Goal: Task Accomplishment & Management: Use online tool/utility

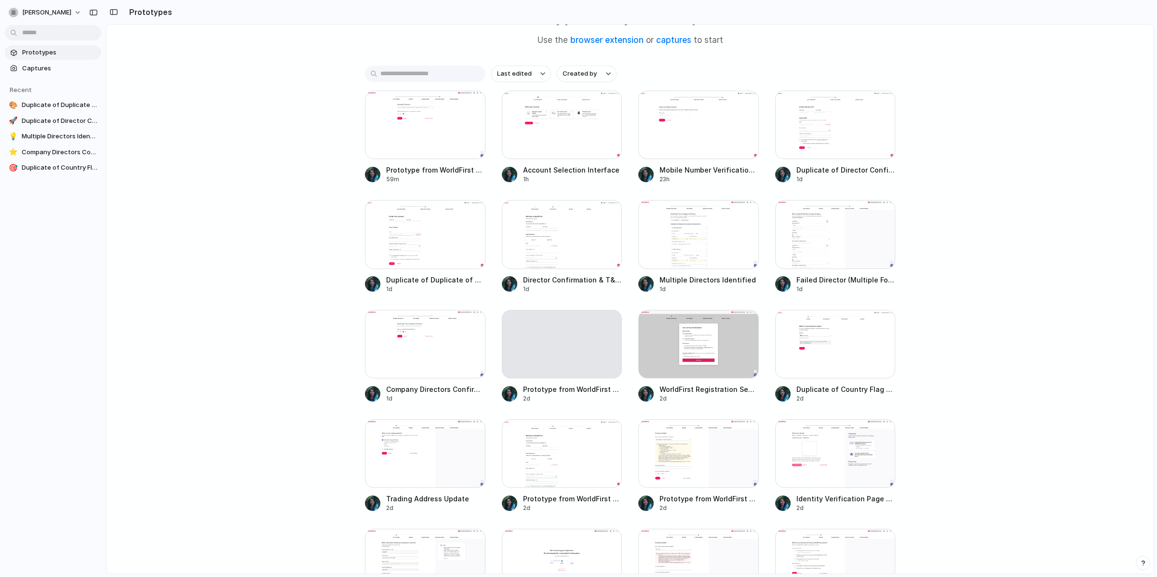
scroll to position [69, 0]
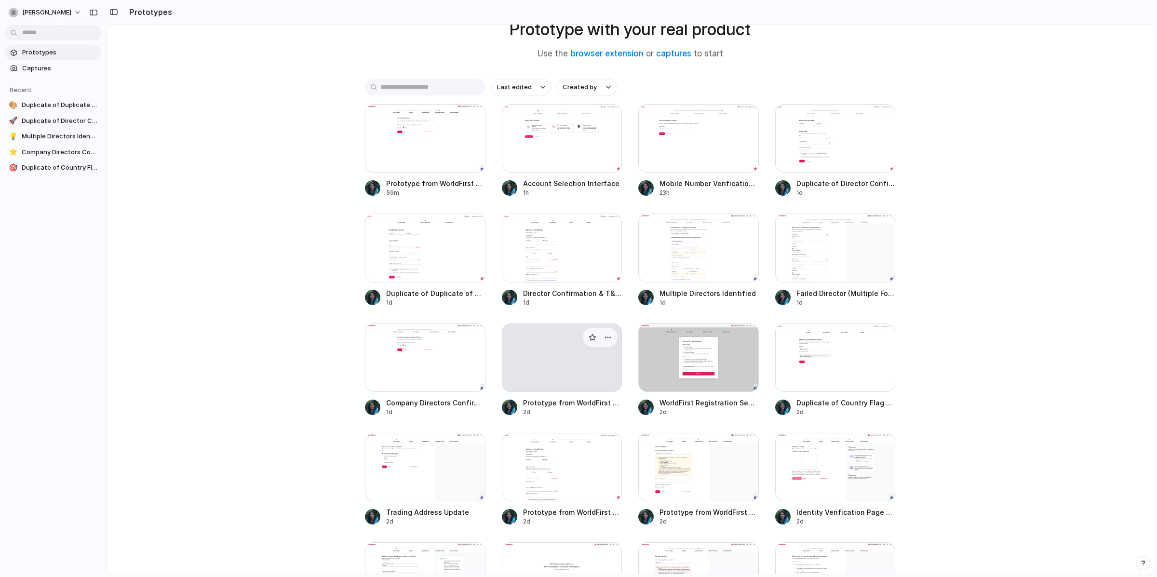
click at [550, 405] on span "Prototype from WorldFirst Registration v25" at bounding box center [572, 403] width 99 height 10
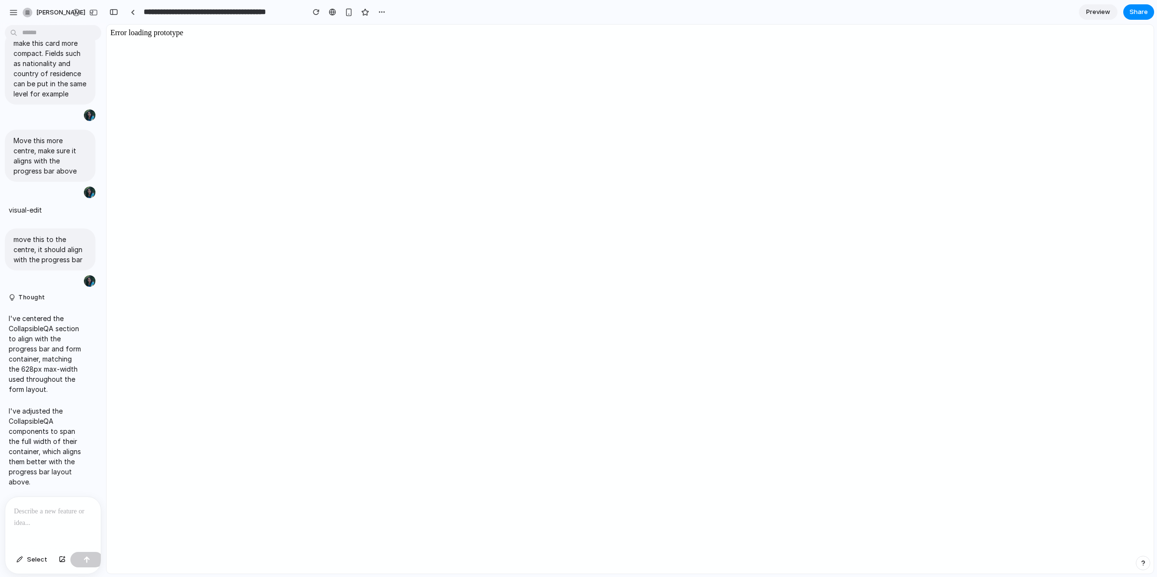
scroll to position [1022, 0]
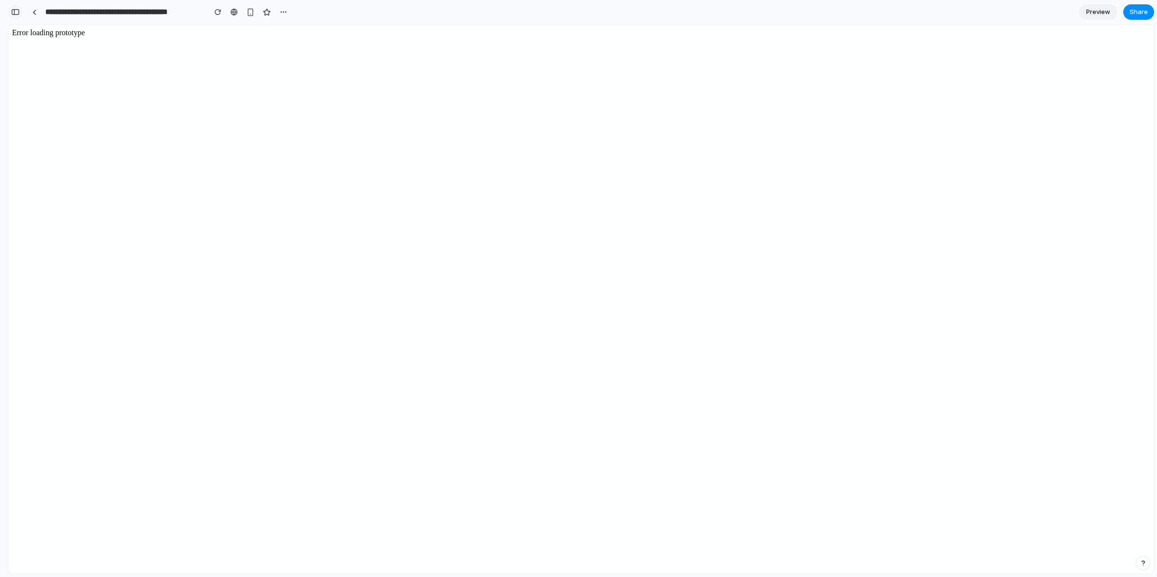
click at [18, 12] on div "button" at bounding box center [15, 12] width 9 height 7
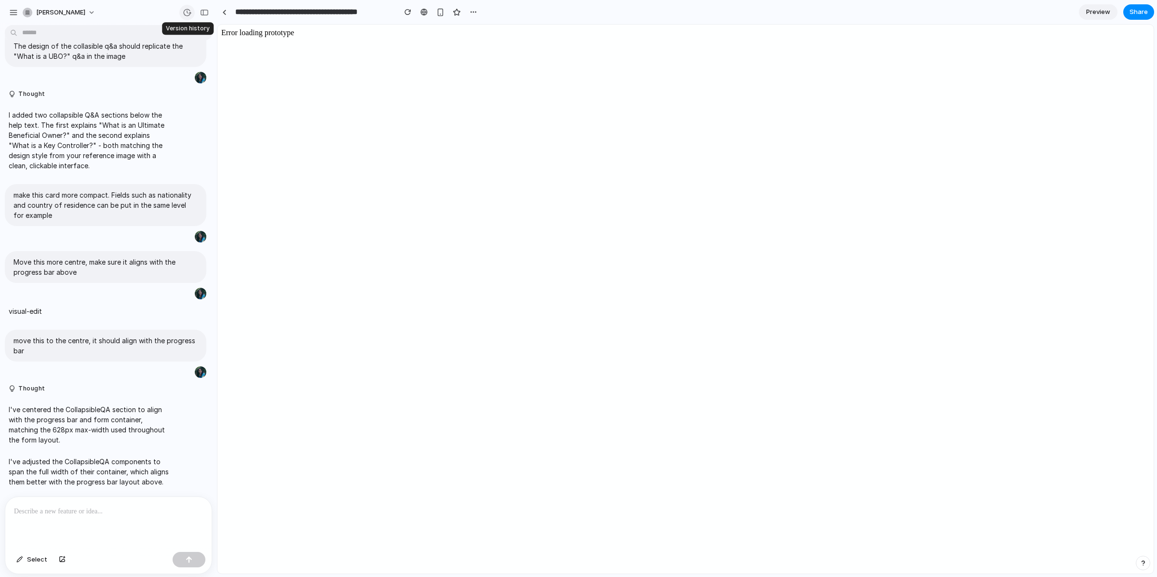
click at [186, 11] on div "button" at bounding box center [187, 12] width 9 height 9
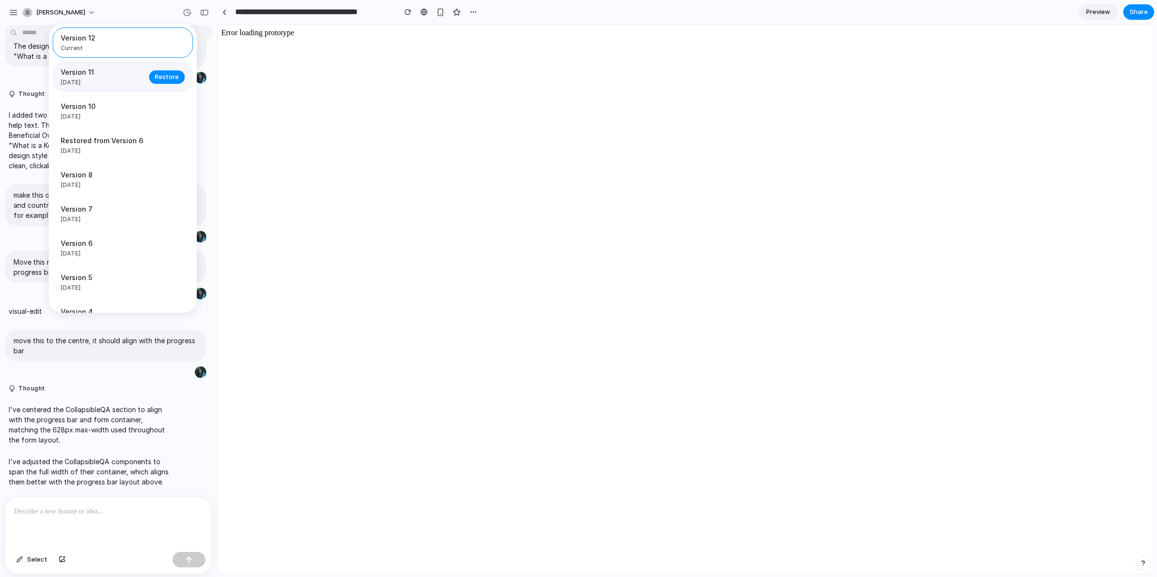
click at [129, 91] on div "Version 11 [DATE] Restore" at bounding box center [123, 77] width 140 height 30
click at [126, 113] on span "[DATE]" at bounding box center [102, 116] width 82 height 9
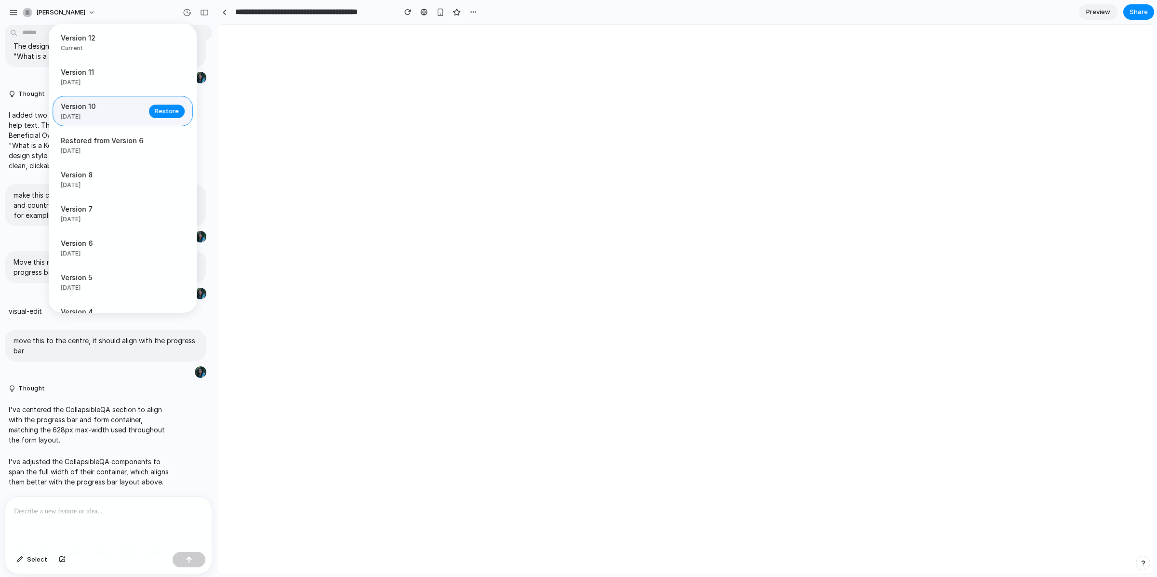
scroll to position [0, 0]
click at [113, 81] on span "[DATE]" at bounding box center [102, 82] width 82 height 9
click at [122, 137] on span "Restored from Version 6" at bounding box center [102, 140] width 82 height 10
click at [139, 113] on span "[DATE]" at bounding box center [102, 116] width 82 height 9
click at [155, 113] on span "Restore" at bounding box center [167, 112] width 24 height 10
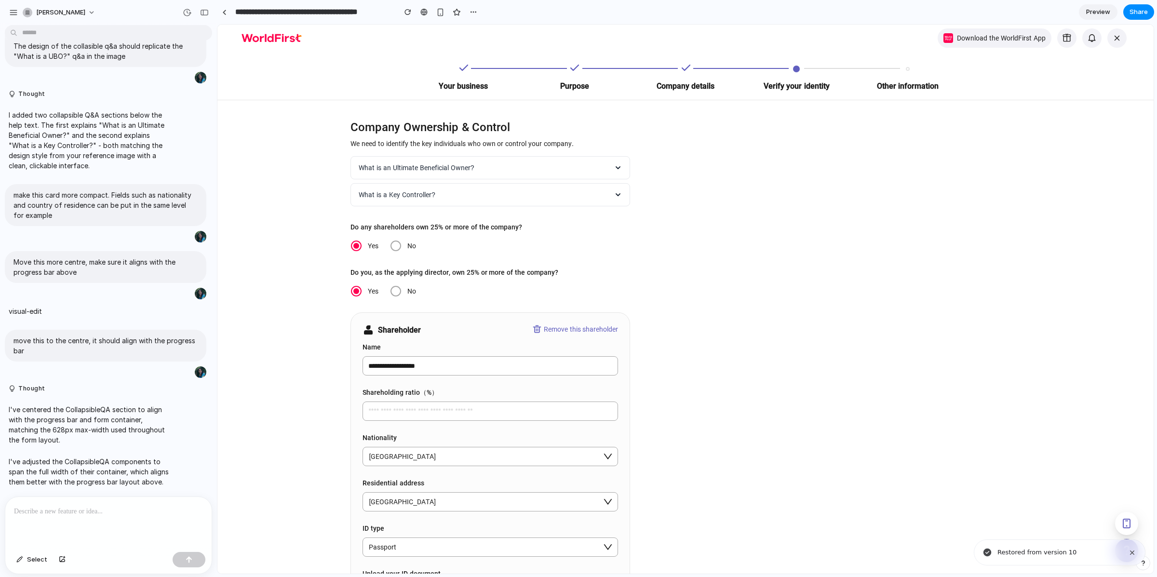
click at [205, 13] on div "button" at bounding box center [204, 12] width 9 height 7
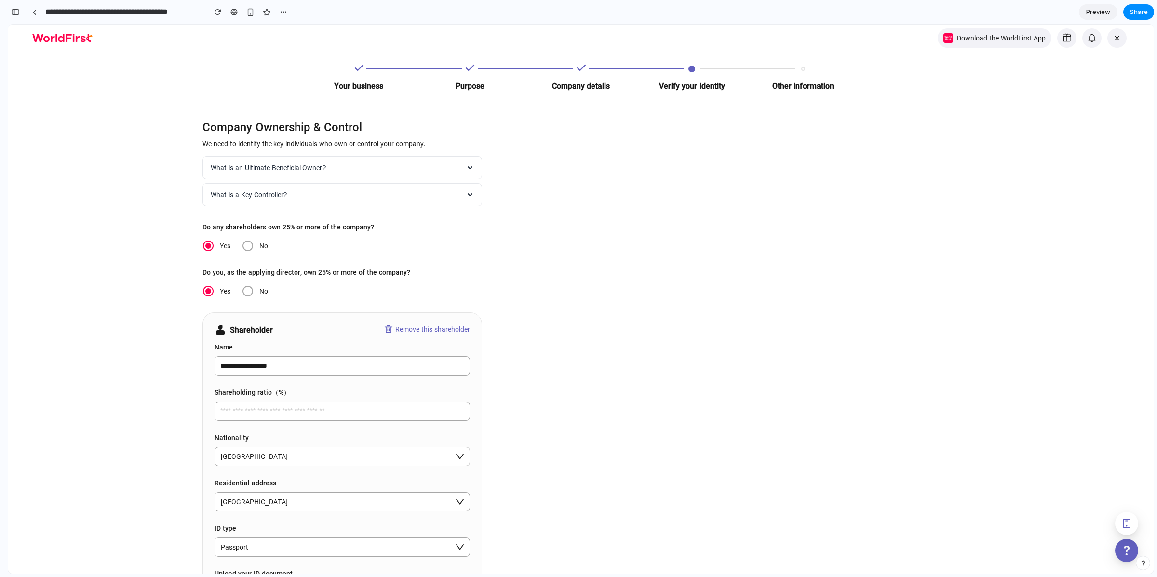
click at [421, 162] on button "What is an Ultimate Beneficial Owner?" at bounding box center [342, 167] width 280 height 23
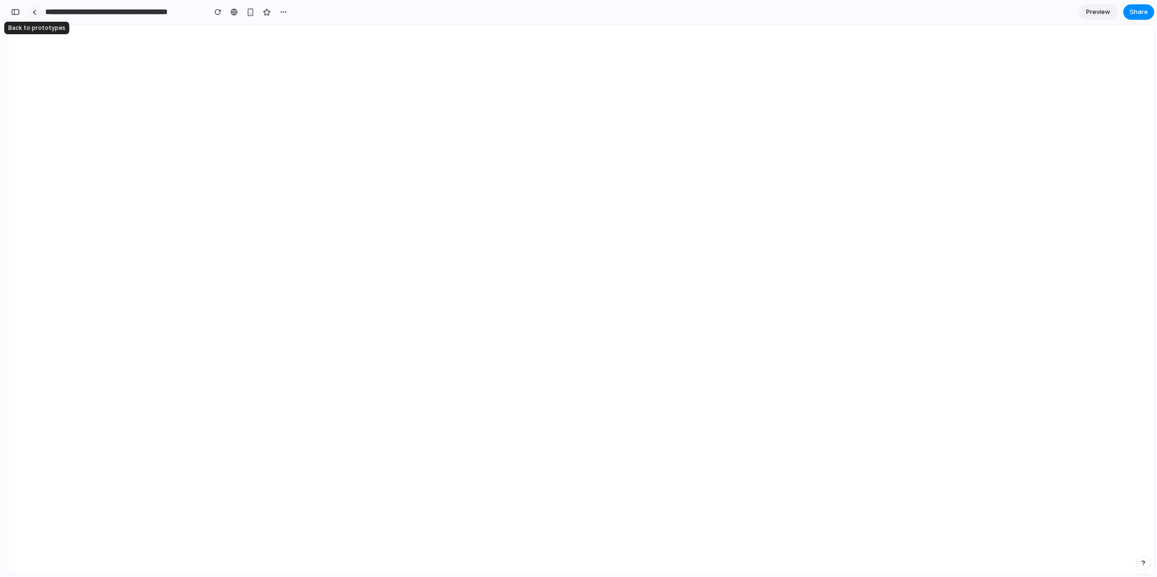
click at [35, 14] on div at bounding box center [34, 12] width 4 height 5
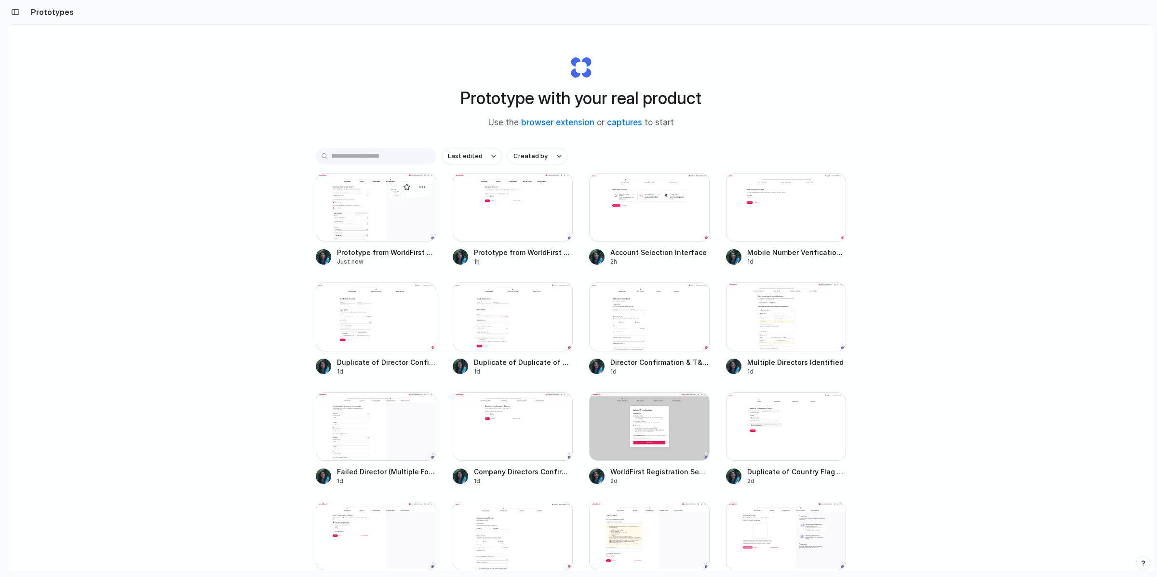
click at [369, 221] on div at bounding box center [376, 207] width 120 height 68
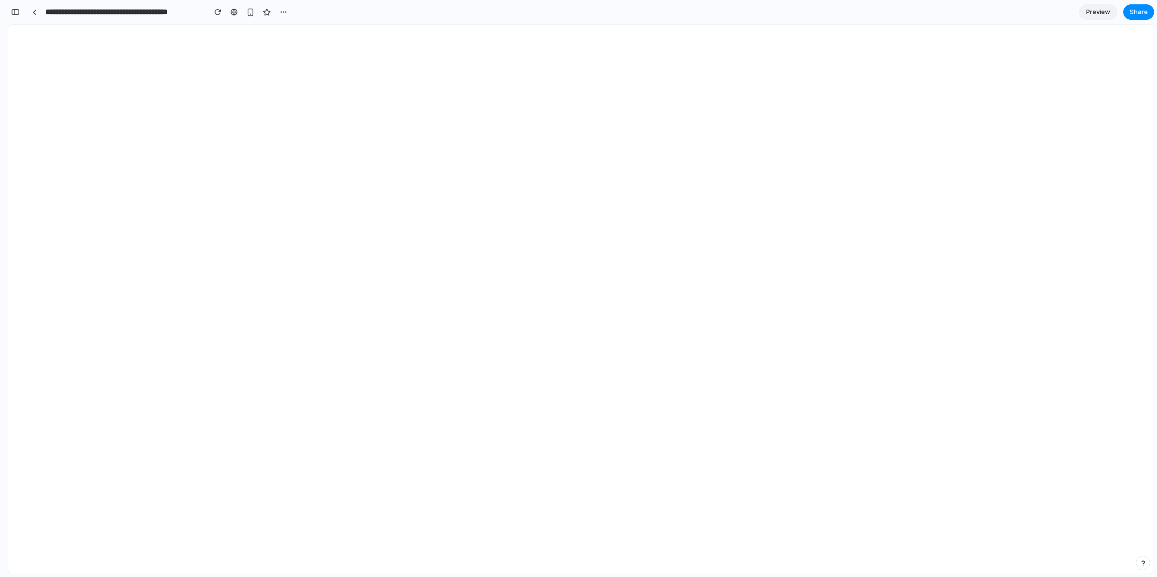
scroll to position [1280, 0]
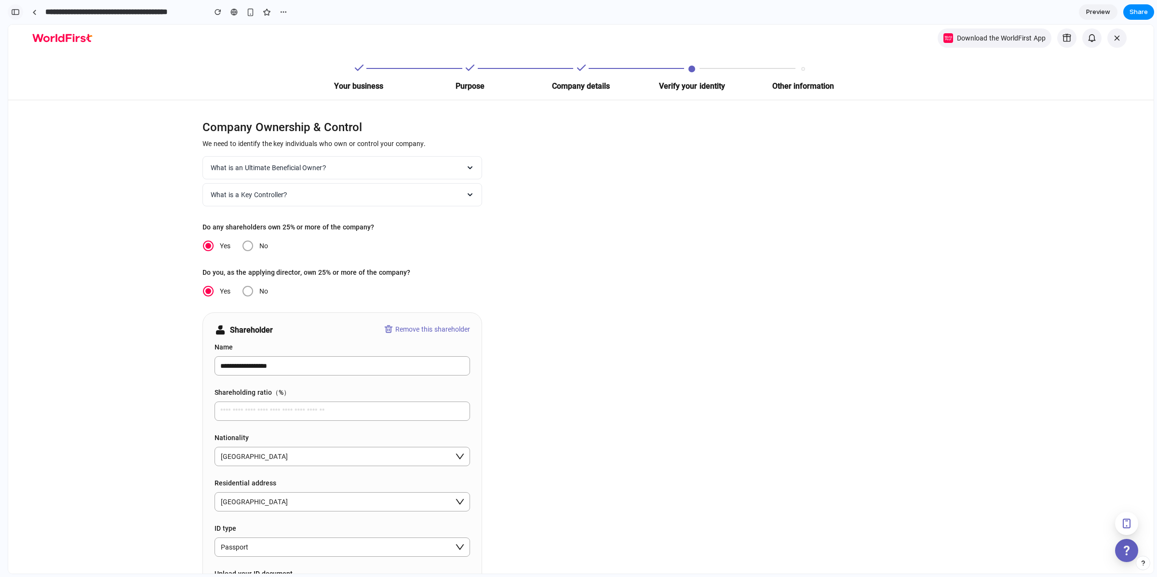
click at [20, 16] on button "button" at bounding box center [15, 11] width 15 height 15
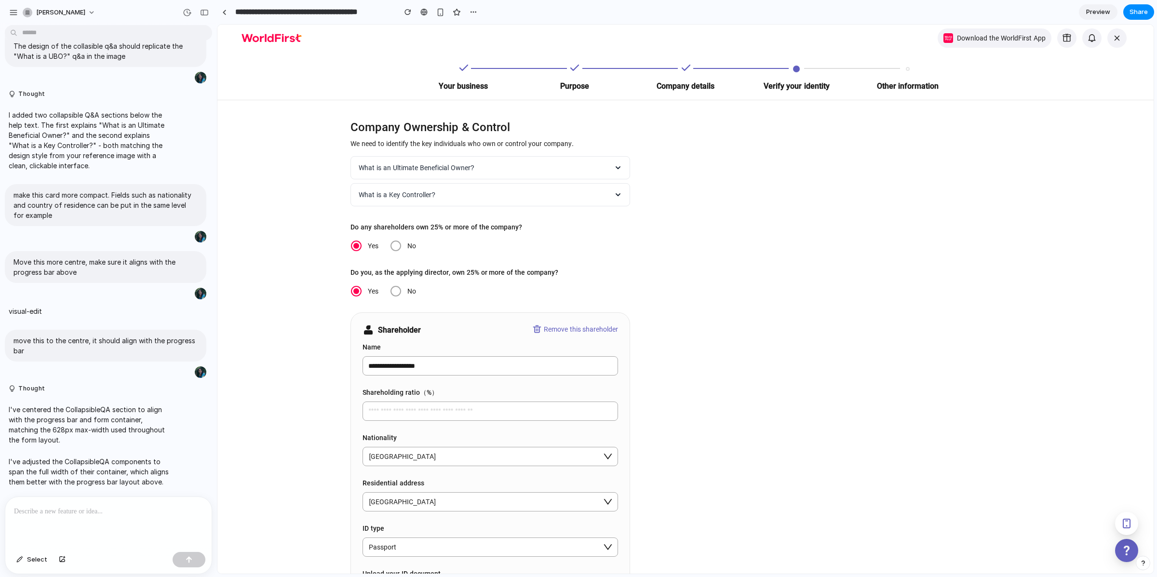
scroll to position [496, 0]
click at [85, 516] on div at bounding box center [108, 522] width 206 height 51
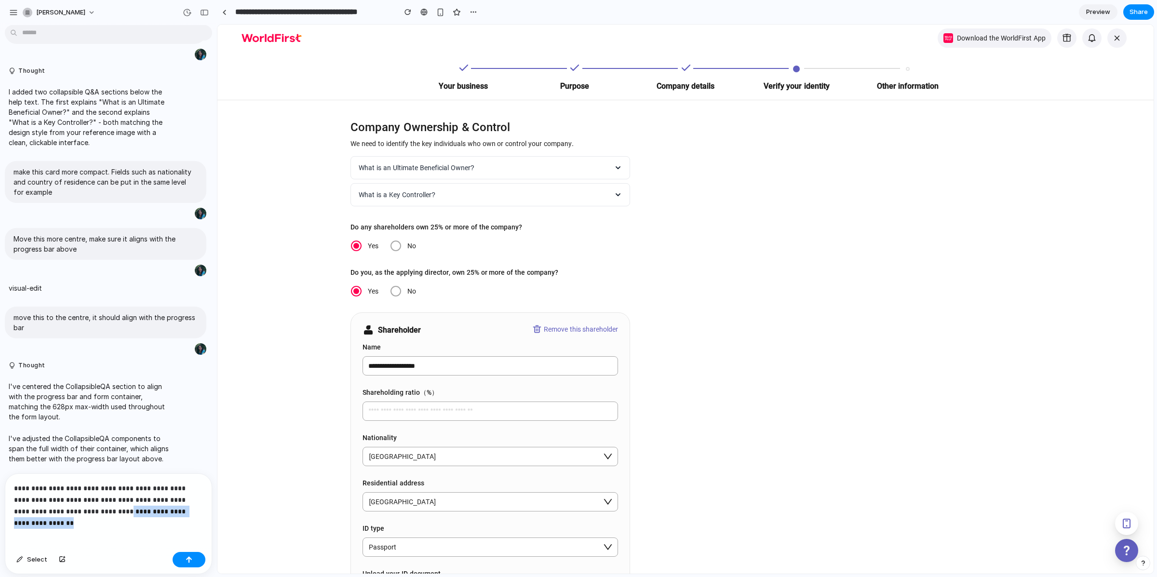
drag, startPoint x: 304, startPoint y: 527, endPoint x: 252, endPoint y: 513, distance: 53.8
drag, startPoint x: 13, startPoint y: 261, endPoint x: 114, endPoint y: 337, distance: 126.4
copy span "First q&a section has a label "What is an Ultimate Beneficial Owner?" When clic…"
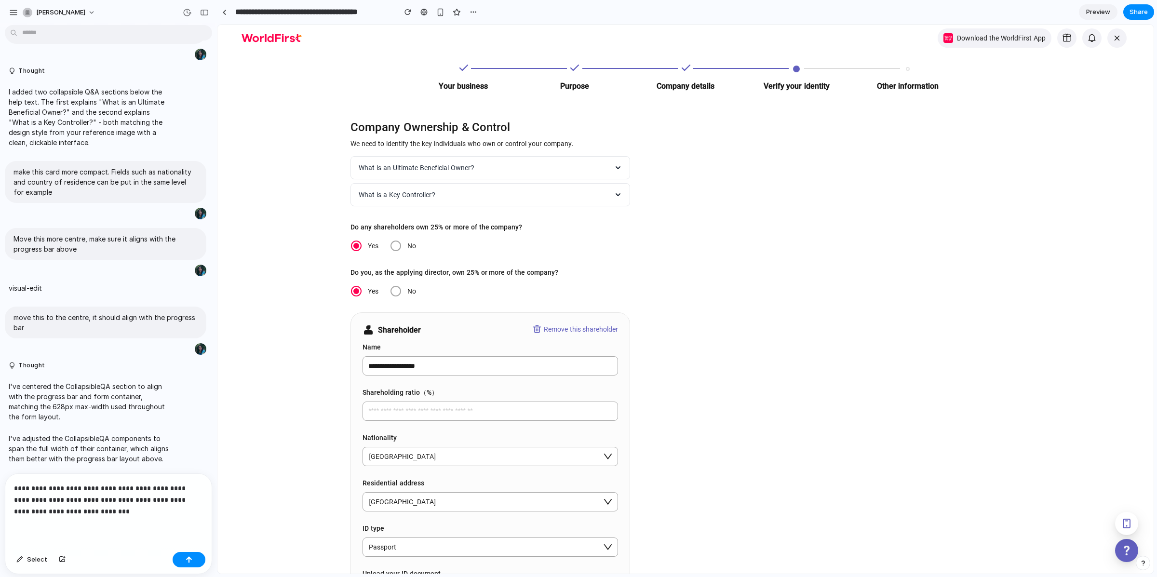
click at [127, 506] on p "**********" at bounding box center [104, 499] width 180 height 35
click at [180, 58] on div "button" at bounding box center [184, 54] width 8 height 8
click at [55, 501] on p "**********" at bounding box center [104, 494] width 180 height 46
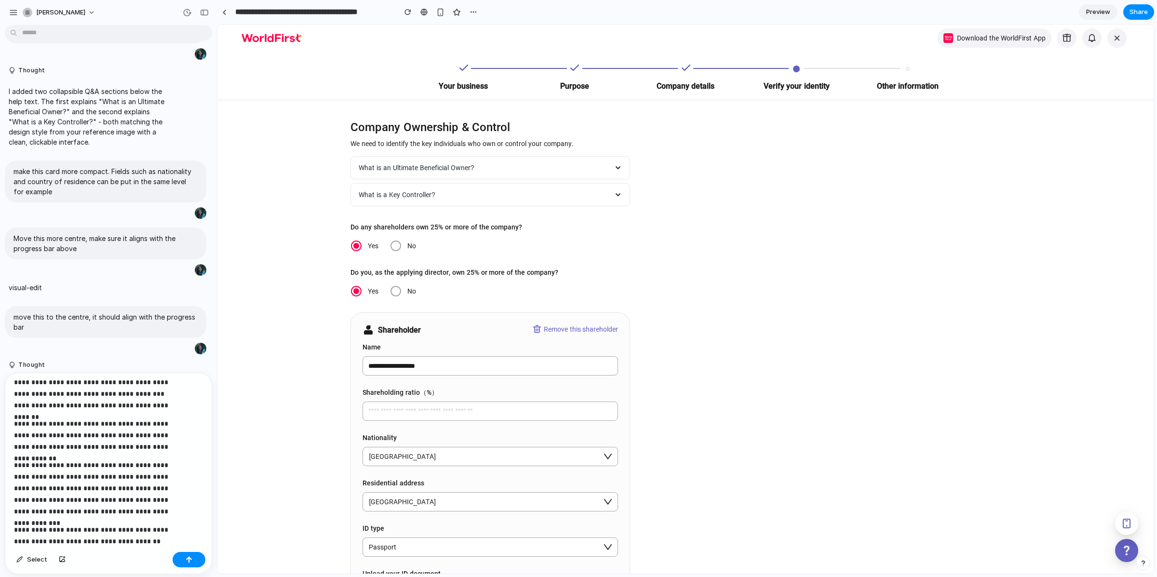
scroll to position [0, 0]
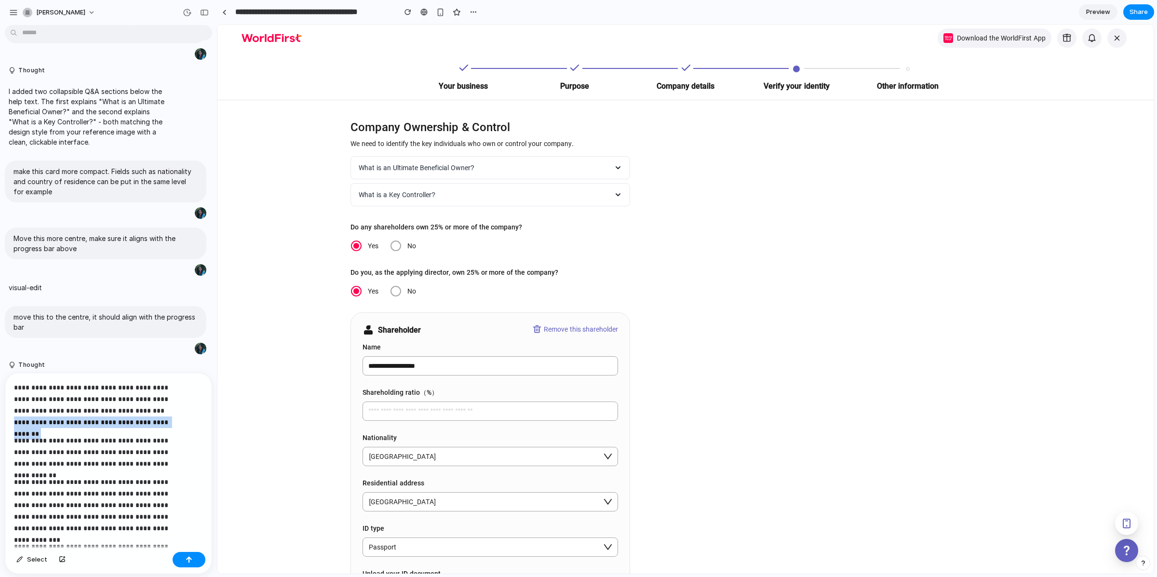
drag, startPoint x: 13, startPoint y: 412, endPoint x: 193, endPoint y: 424, distance: 179.7
click at [193, 424] on div "**********" at bounding box center [103, 460] width 197 height 175
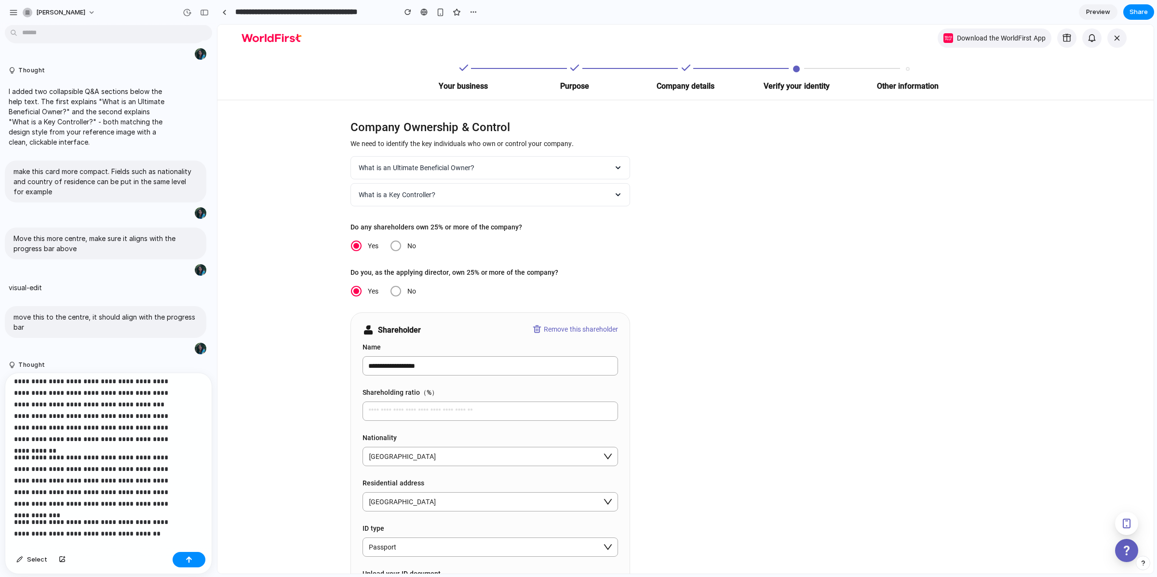
scroll to position [7, 0]
click at [102, 515] on p "**********" at bounding box center [99, 526] width 171 height 23
drag, startPoint x: 138, startPoint y: 523, endPoint x: 0, endPoint y: 512, distance: 137.8
click at [0, 512] on div "**********" at bounding box center [105, 473] width 211 height 201
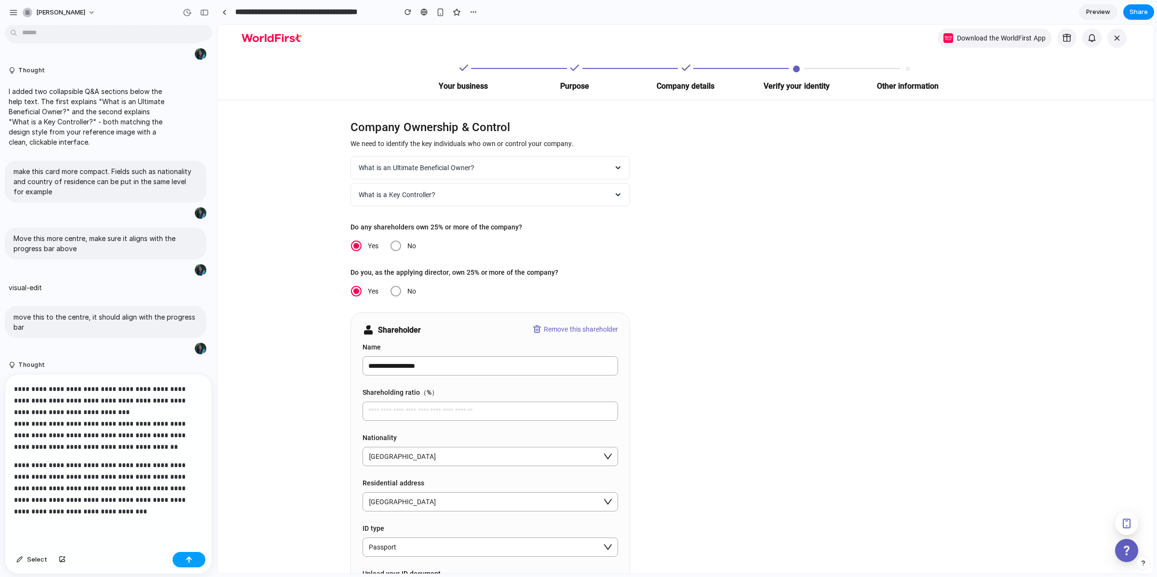
click at [196, 562] on button "button" at bounding box center [189, 559] width 33 height 15
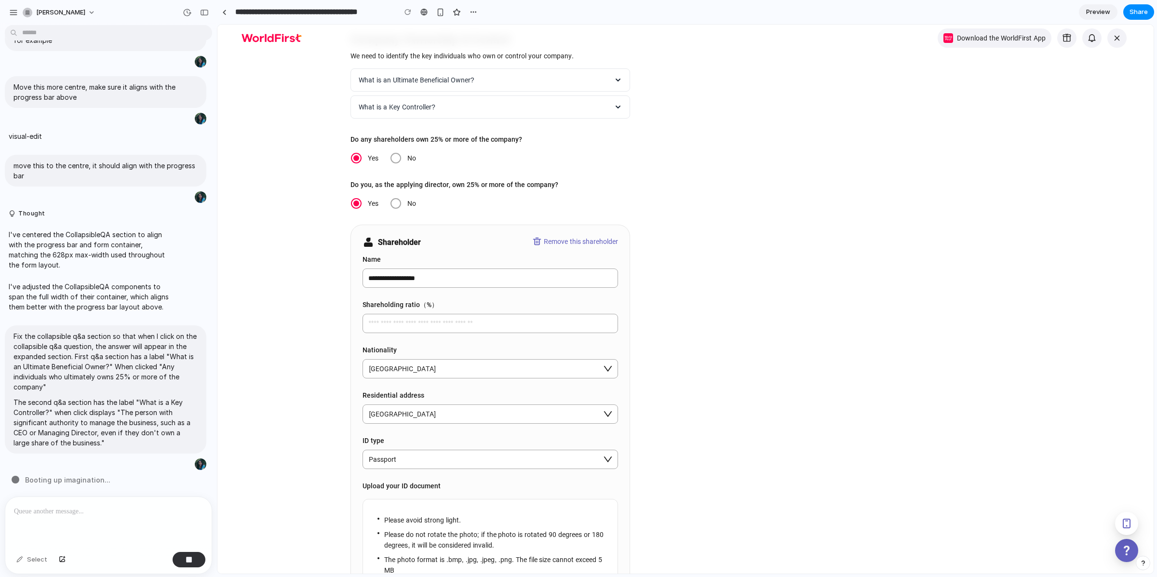
scroll to position [199, 0]
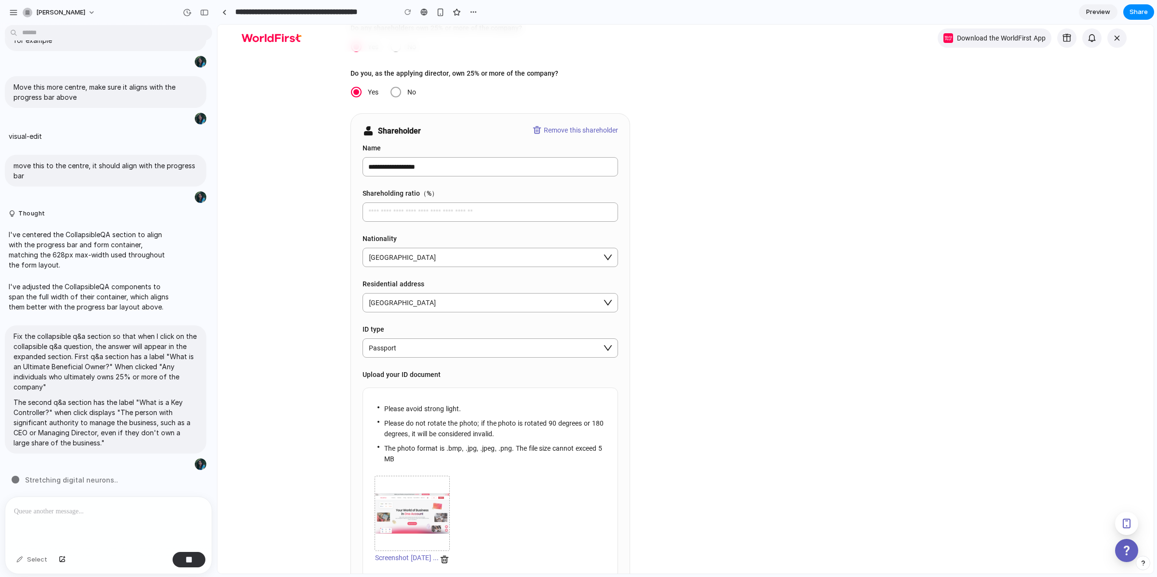
click at [86, 513] on div at bounding box center [103, 522] width 197 height 51
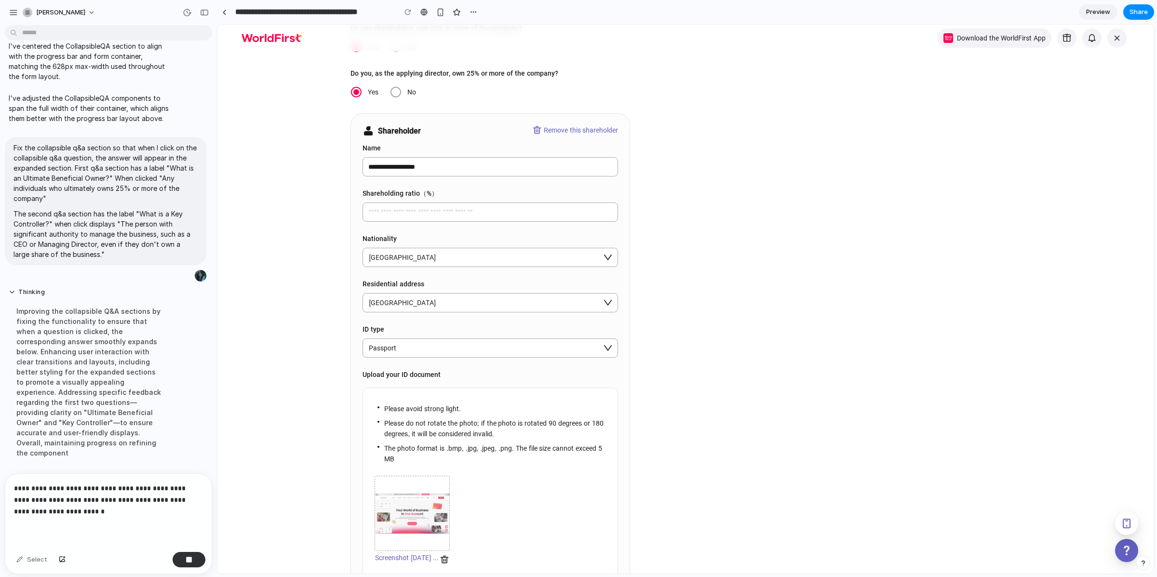
scroll to position [1206, 0]
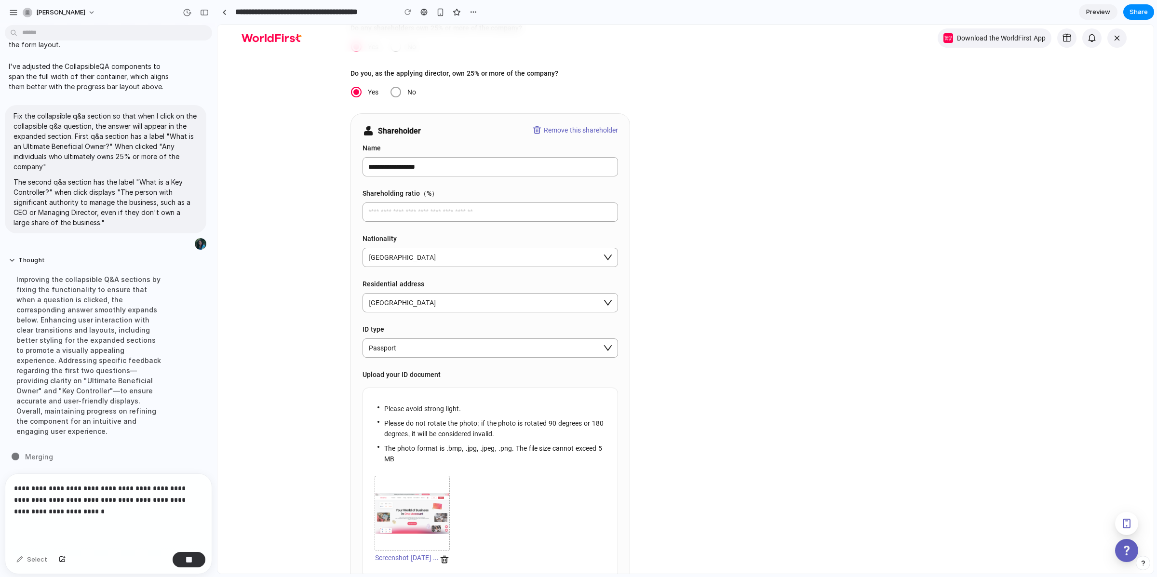
click at [52, 504] on p "**********" at bounding box center [104, 499] width 180 height 35
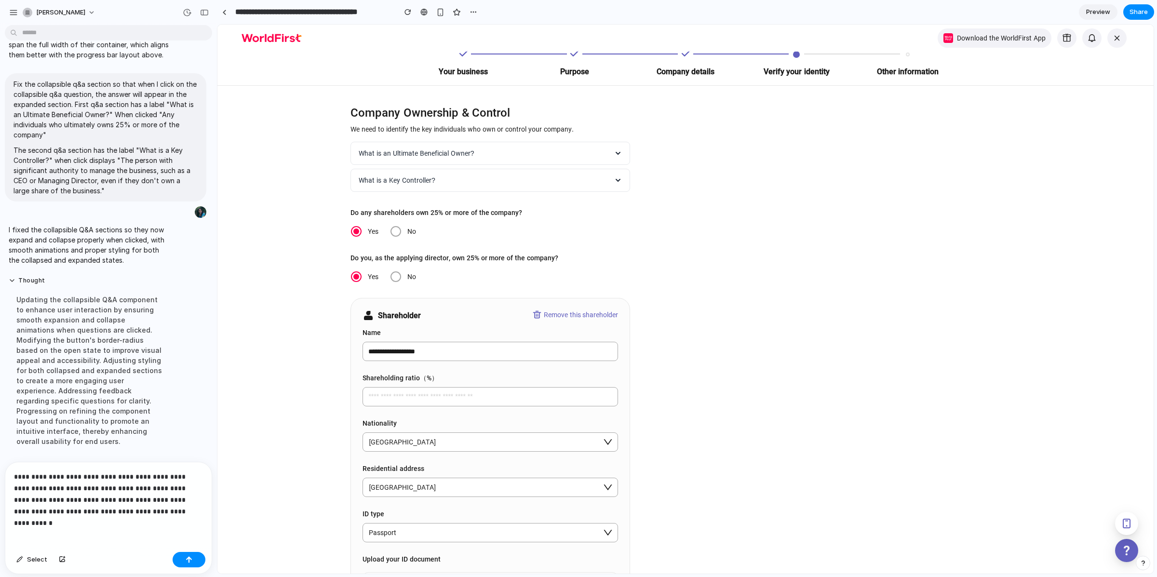
scroll to position [0, 0]
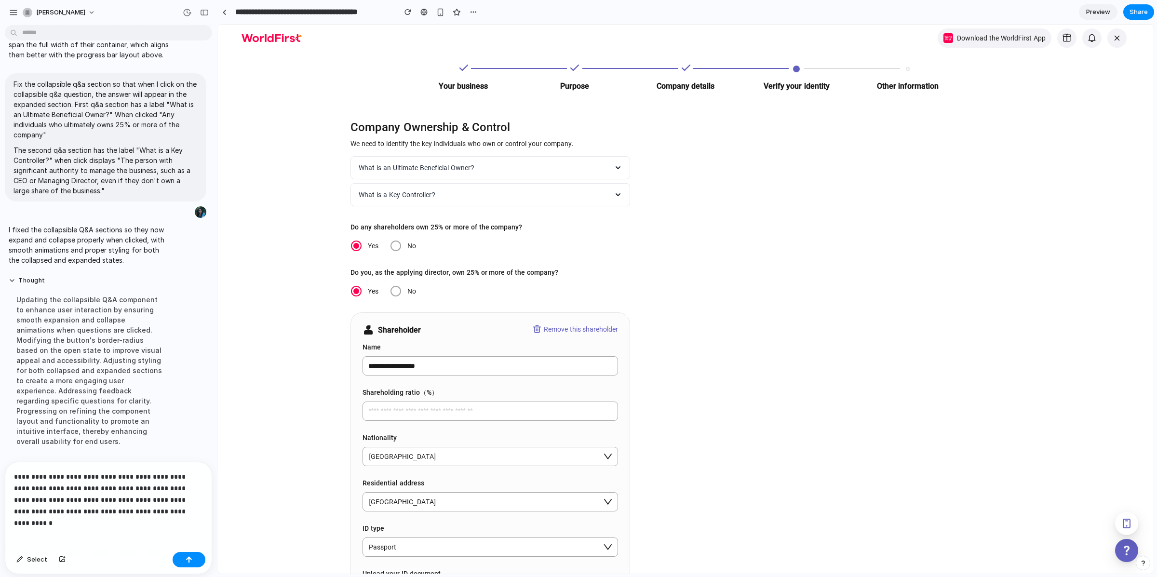
click at [616, 164] on icon "button" at bounding box center [618, 168] width 8 height 8
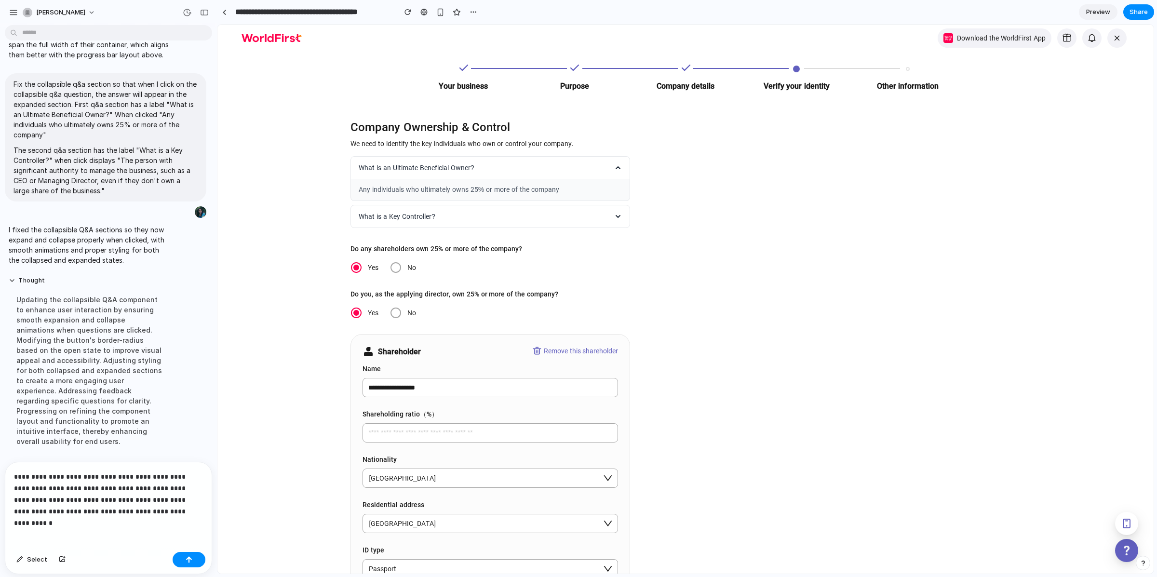
click at [616, 164] on icon "button" at bounding box center [618, 168] width 8 height 8
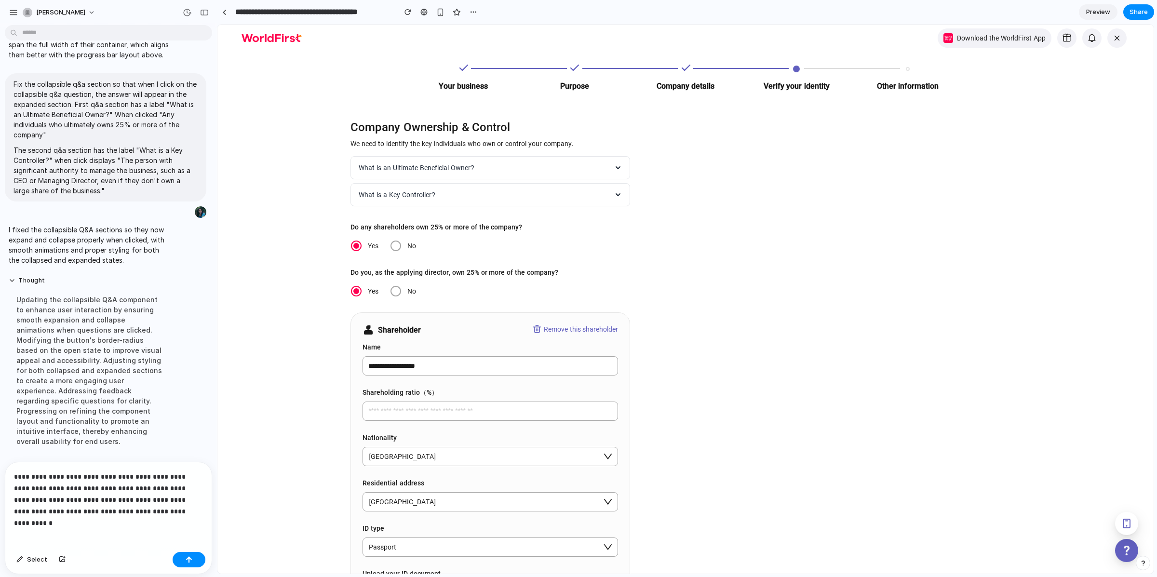
click at [614, 198] on icon "button" at bounding box center [618, 195] width 8 height 8
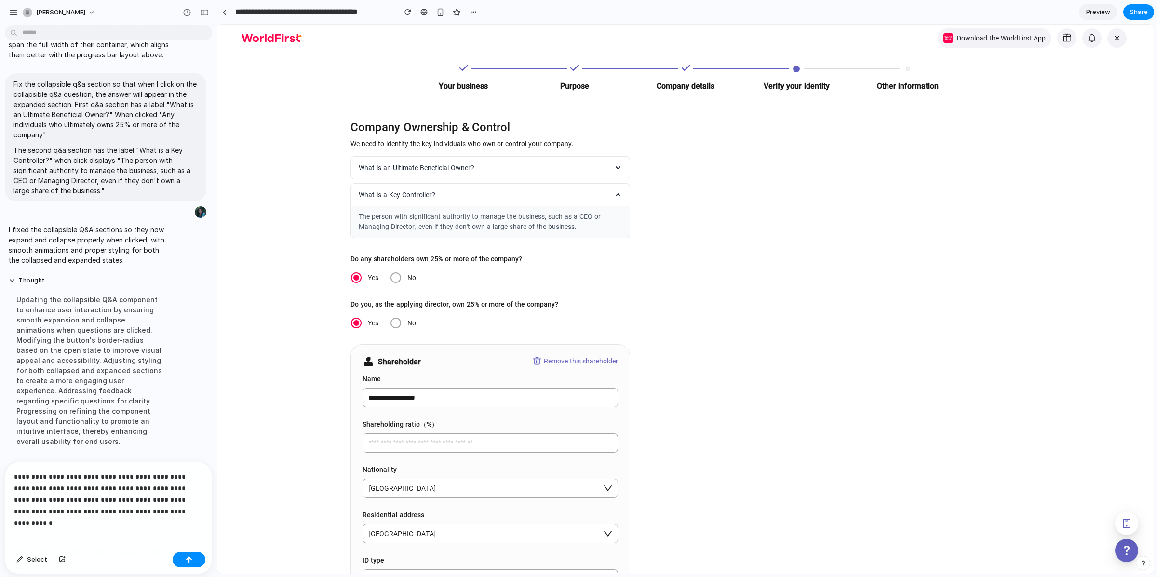
click at [614, 198] on icon "button" at bounding box center [618, 195] width 8 height 8
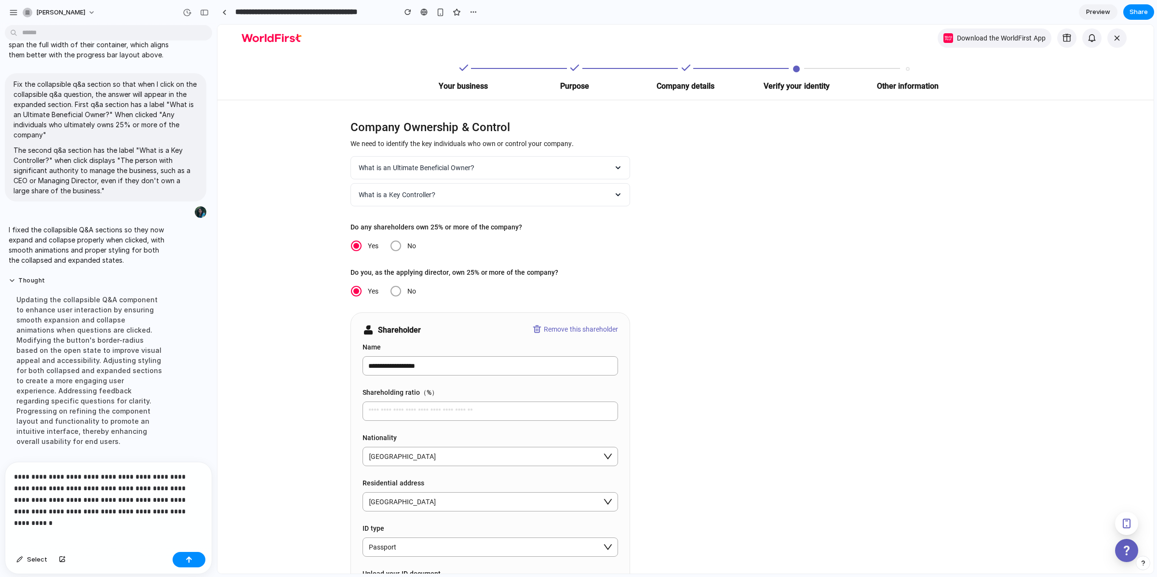
click at [195, 503] on div "**********" at bounding box center [103, 505] width 197 height 86
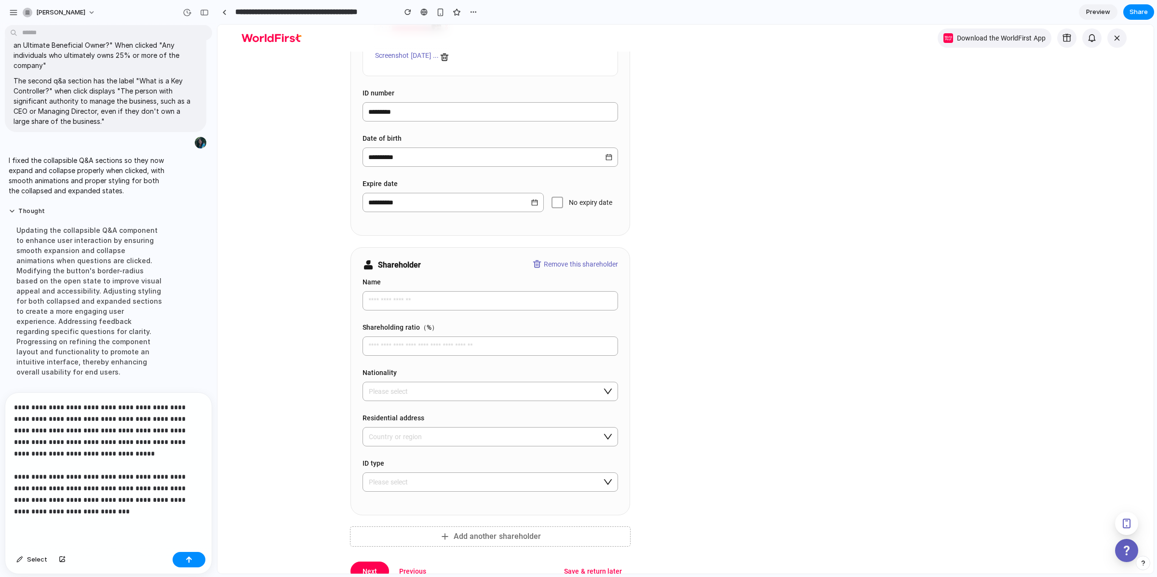
scroll to position [714, 0]
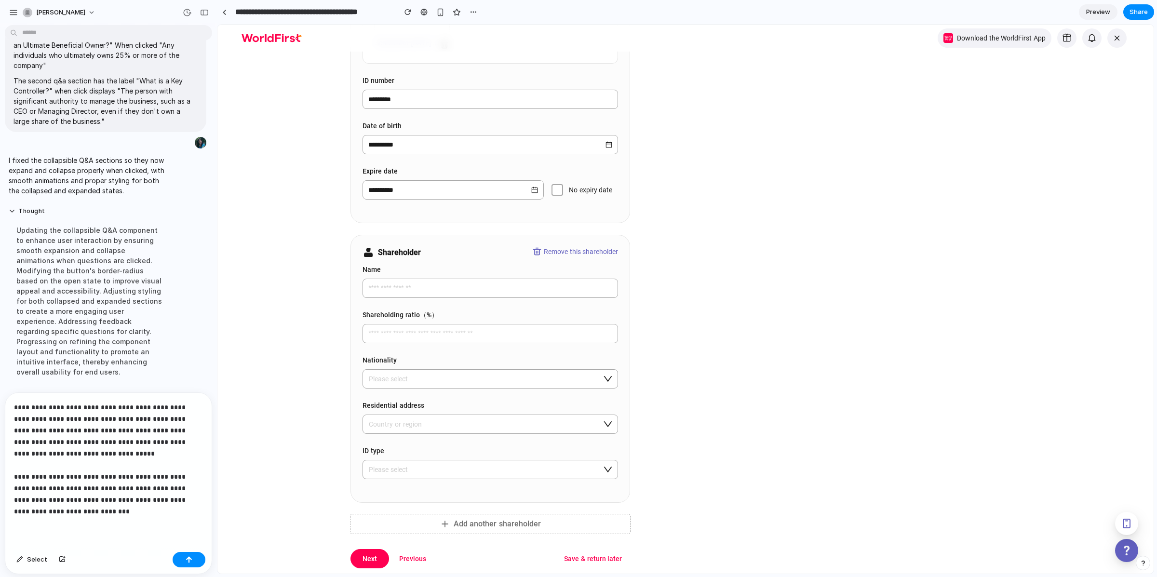
click at [126, 503] on p "**********" at bounding box center [104, 459] width 180 height 116
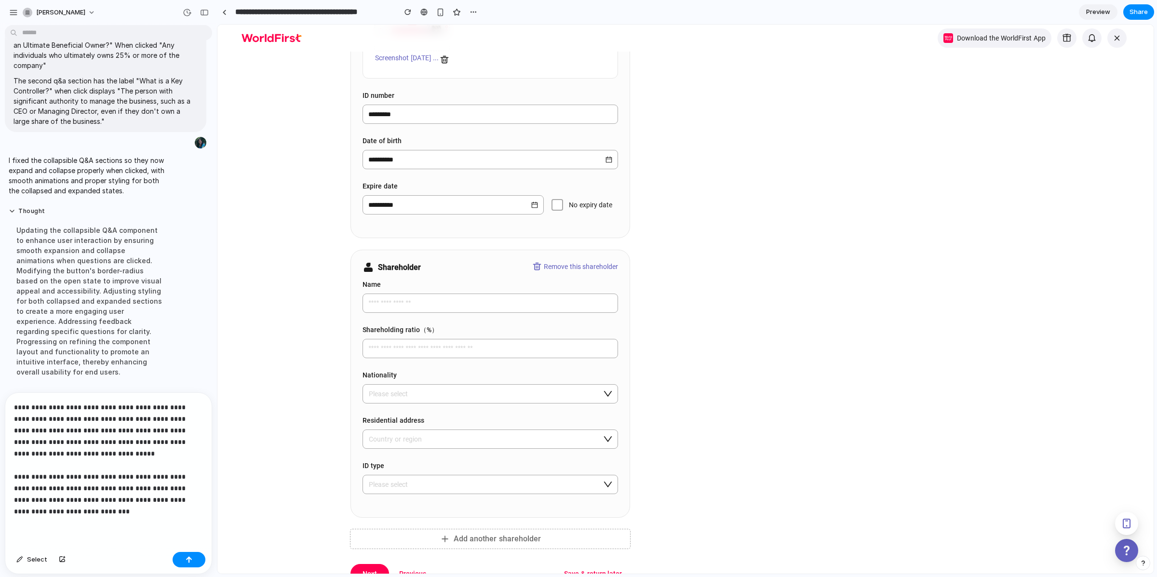
scroll to position [692, 0]
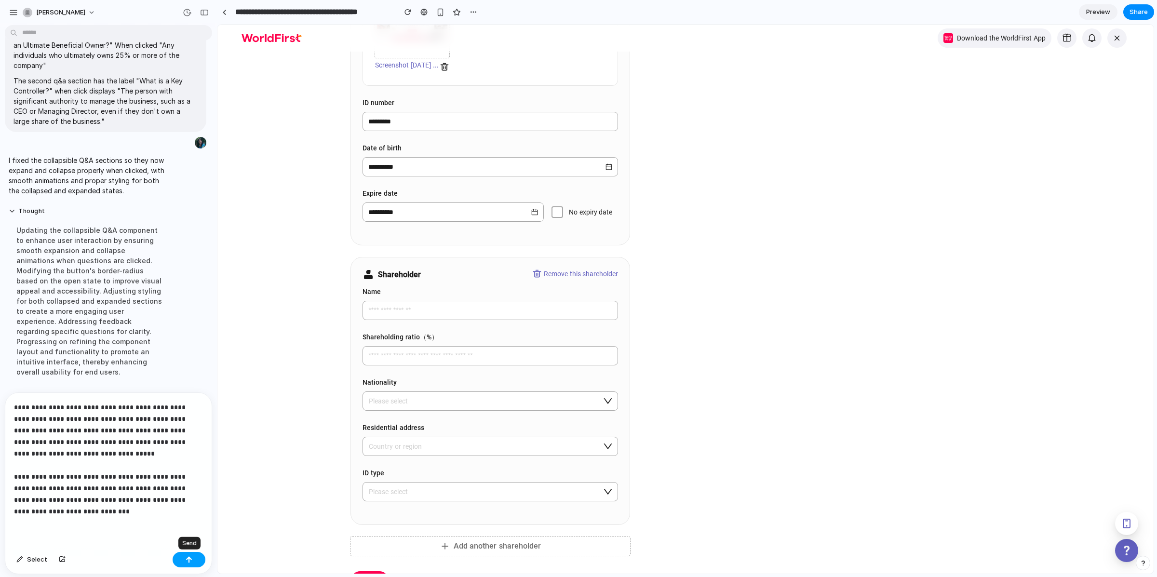
click at [183, 557] on button "button" at bounding box center [189, 559] width 33 height 15
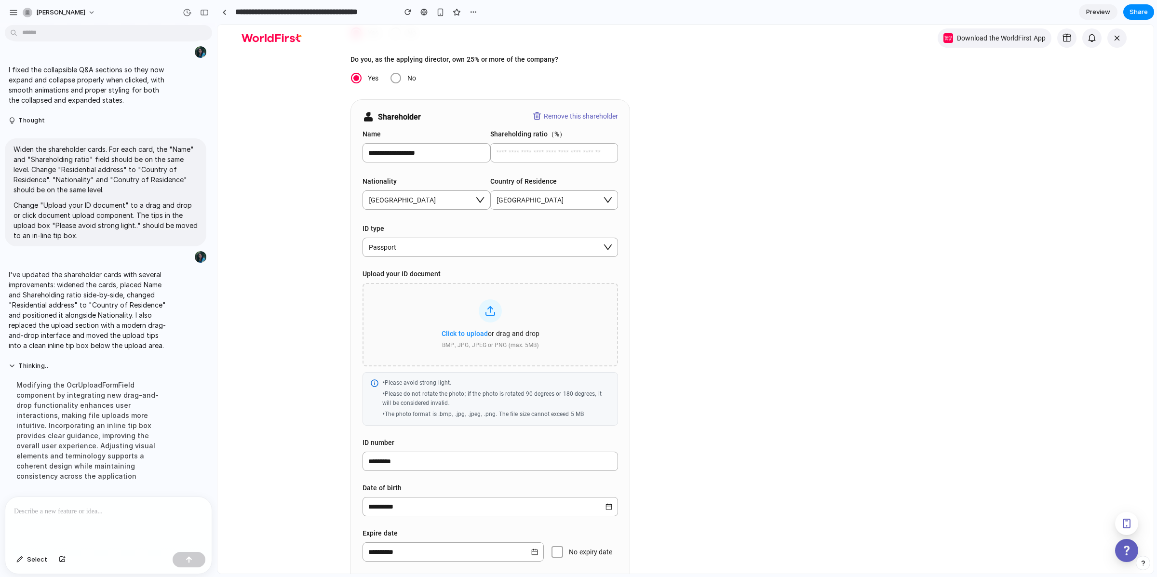
scroll to position [117, 0]
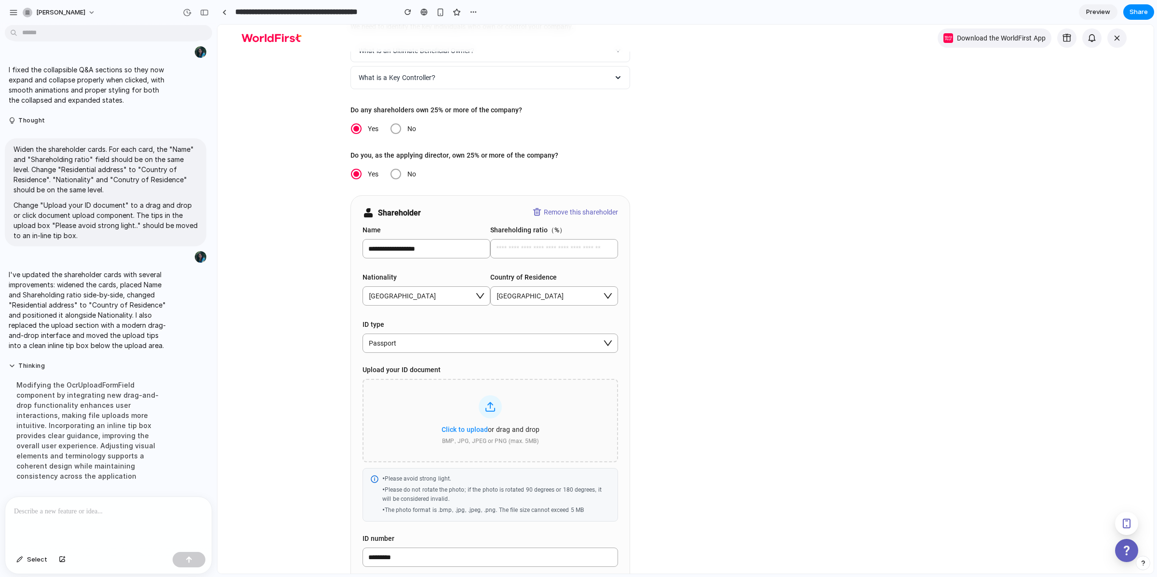
click at [466, 219] on div "**********" at bounding box center [490, 438] width 279 height 485
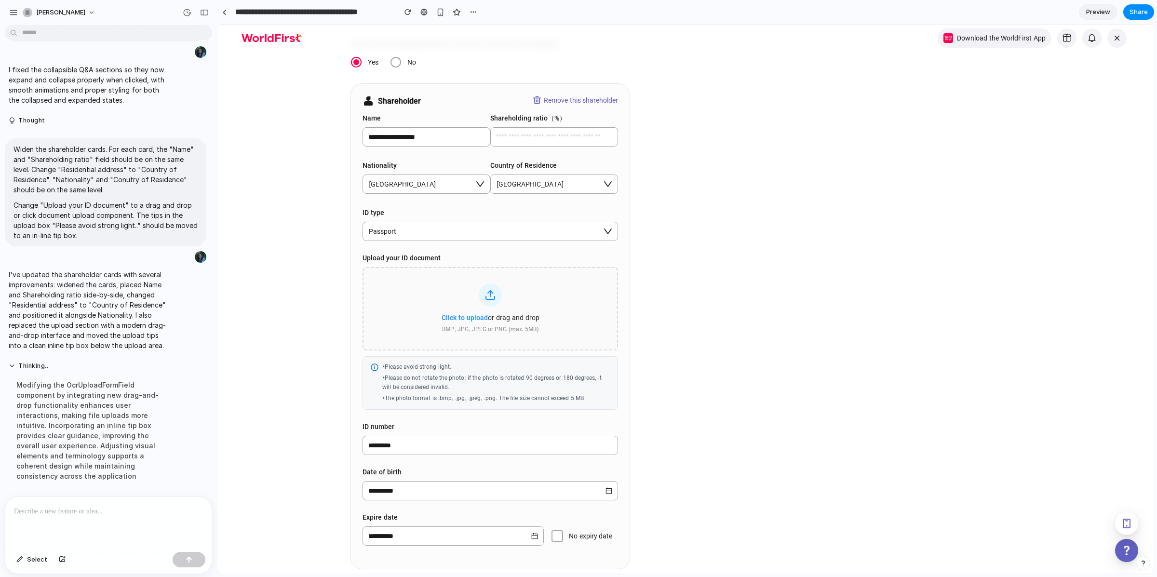
scroll to position [251, 0]
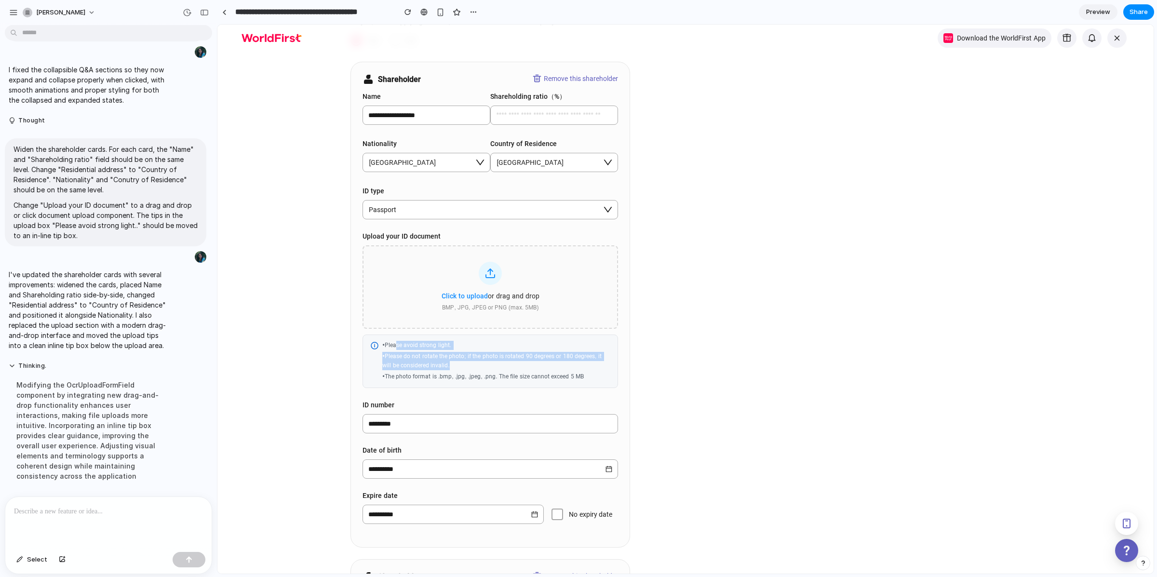
drag, startPoint x: 396, startPoint y: 346, endPoint x: 514, endPoint y: 366, distance: 119.3
click at [512, 366] on div "• Please avoid strong light. • Please do not rotate the photo; if the photo is …" at bounding box center [495, 361] width 227 height 41
click at [519, 366] on div "• Please do not rotate the photo; if the photo is rotated 90 degrees or 180 deg…" at bounding box center [495, 361] width 227 height 18
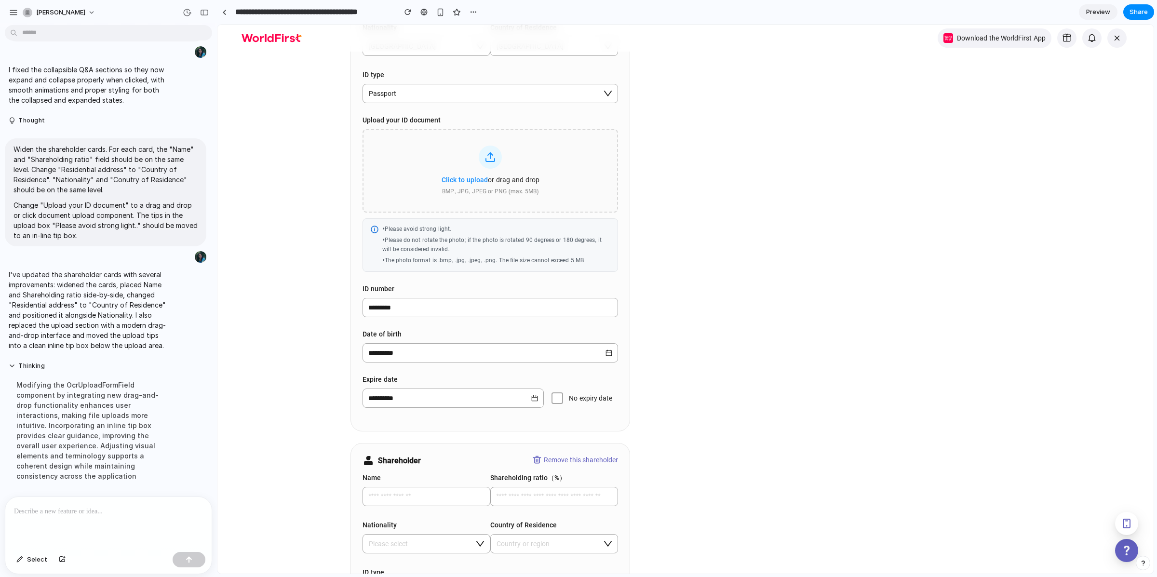
scroll to position [368, 0]
drag, startPoint x: 397, startPoint y: 236, endPoint x: 508, endPoint y: 262, distance: 113.8
click at [508, 262] on div "• Please avoid strong light. • Please do not rotate the photo; if the photo is …" at bounding box center [495, 244] width 227 height 41
click at [508, 262] on div "• The photo format is .bmp, .jpg, .jpeg, .png. The file size cannot exceed 5 MB" at bounding box center [495, 259] width 227 height 9
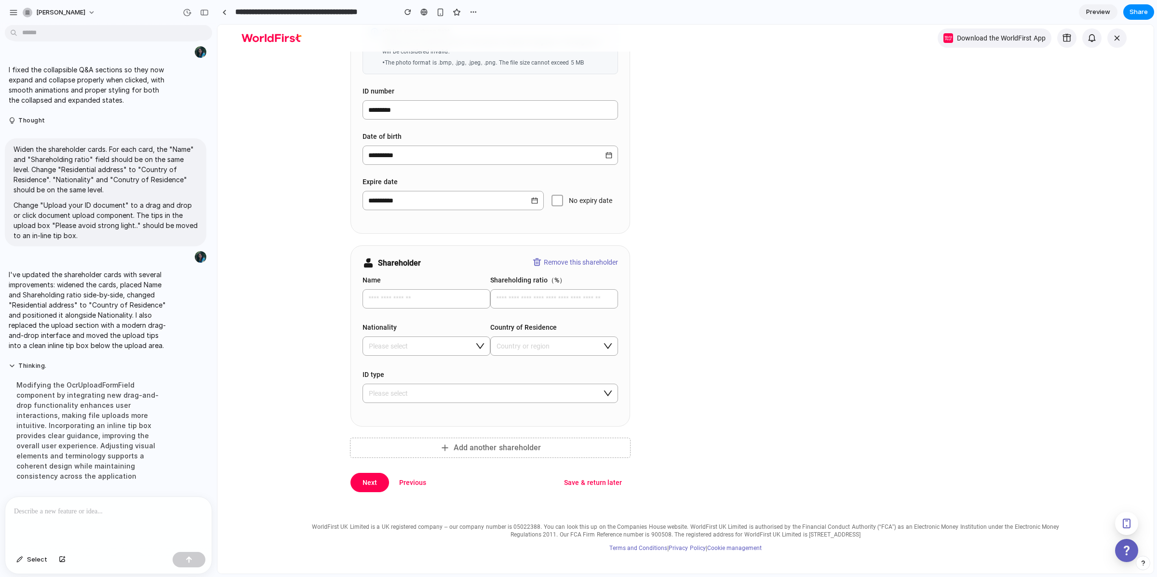
scroll to position [575, 0]
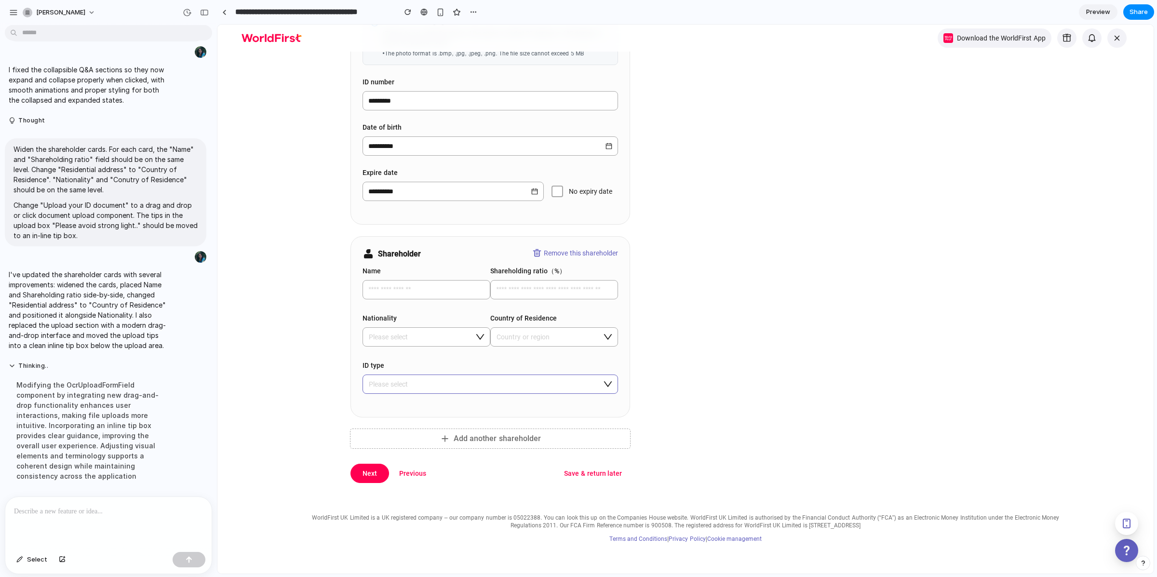
click at [404, 381] on input "search" at bounding box center [486, 384] width 237 height 18
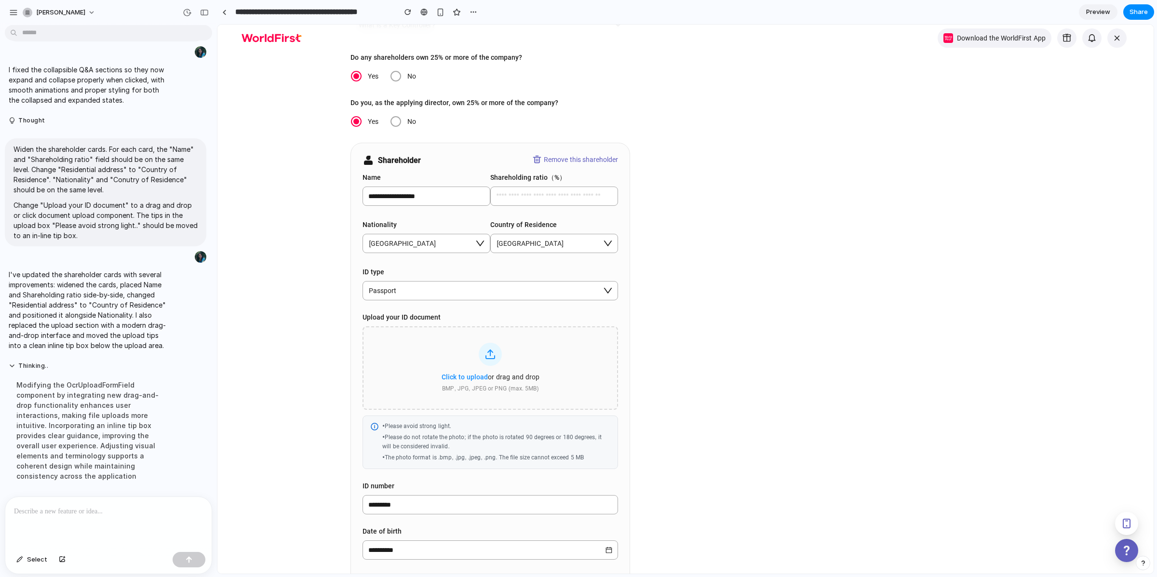
scroll to position [169, 0]
click at [522, 197] on input "text" at bounding box center [554, 196] width 128 height 19
click at [22, 557] on div "button" at bounding box center [19, 560] width 7 height 6
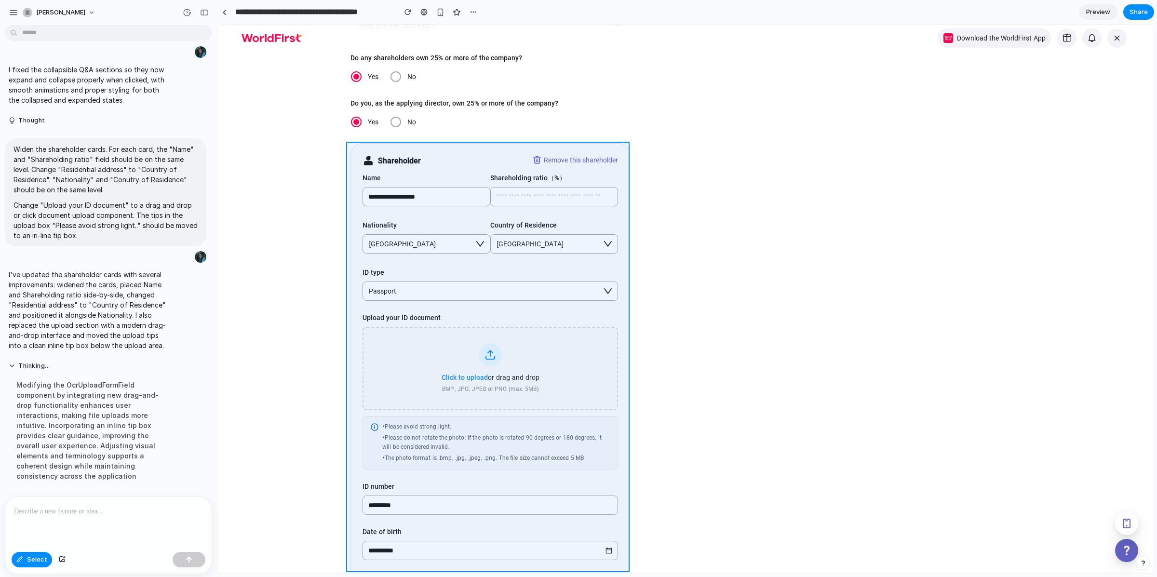
click at [476, 153] on div at bounding box center [685, 299] width 936 height 549
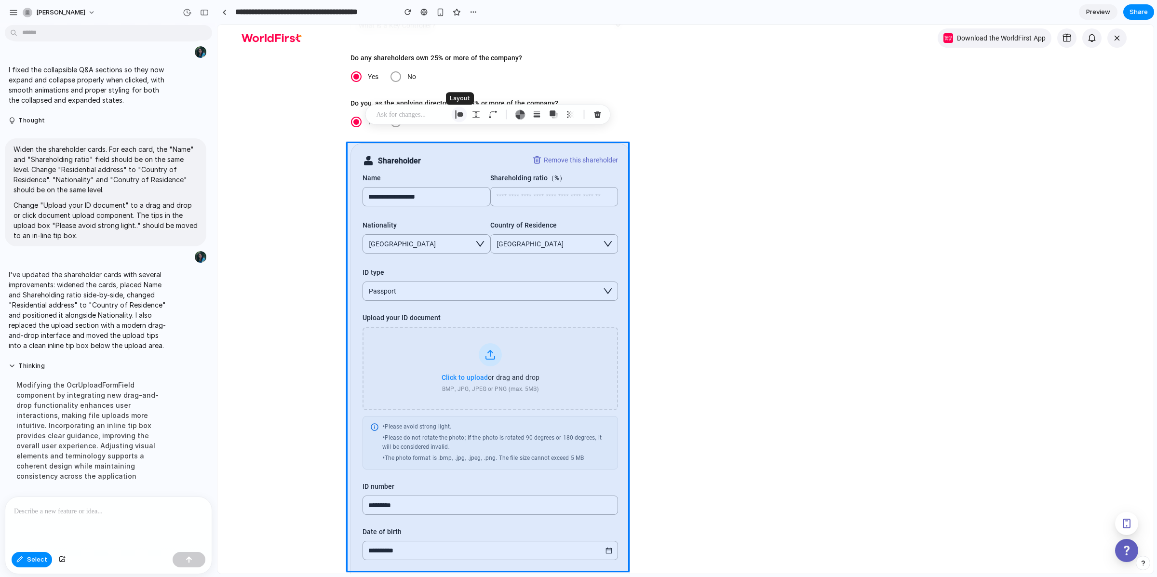
click at [457, 113] on div "button" at bounding box center [459, 114] width 9 height 9
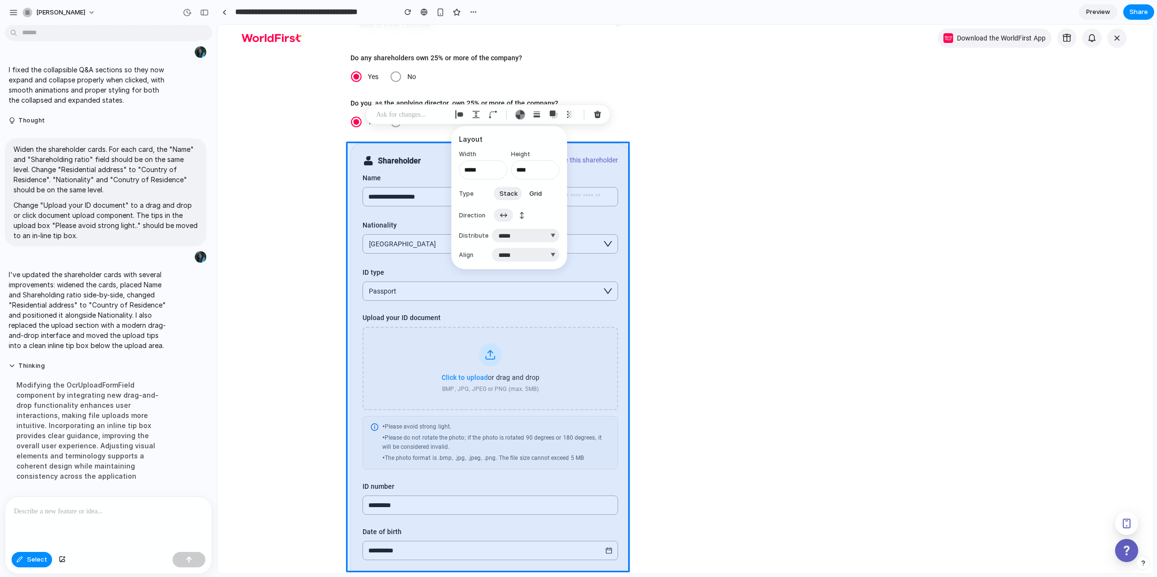
click at [535, 191] on span "Grid" at bounding box center [535, 193] width 13 height 10
click at [507, 191] on span "Stack" at bounding box center [508, 193] width 18 height 10
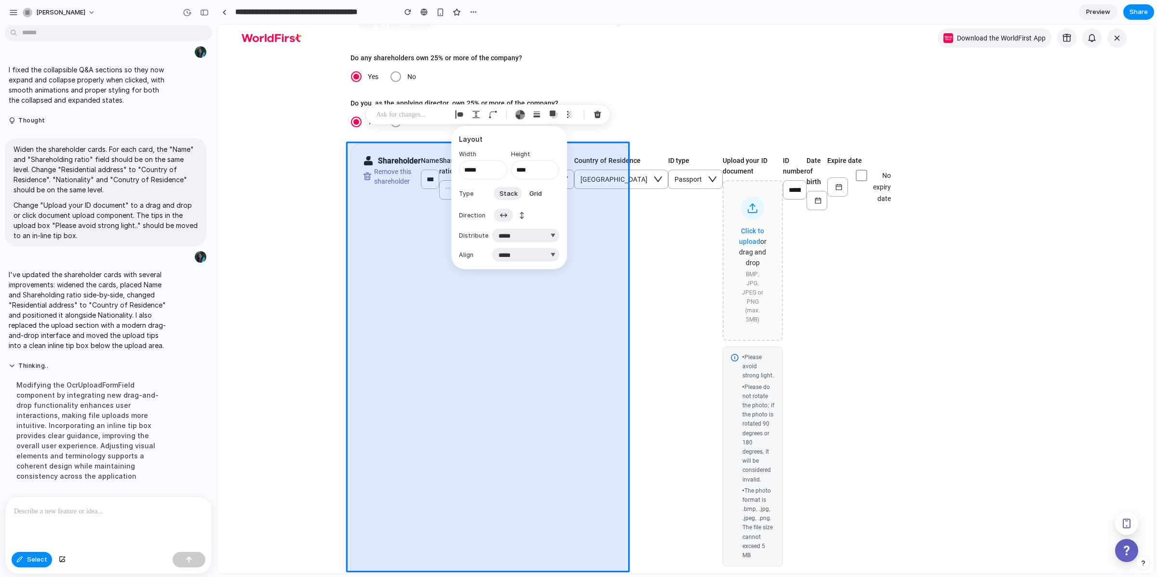
click at [507, 191] on span "Stack" at bounding box center [508, 193] width 18 height 10
click at [532, 193] on span "Grid" at bounding box center [535, 193] width 13 height 10
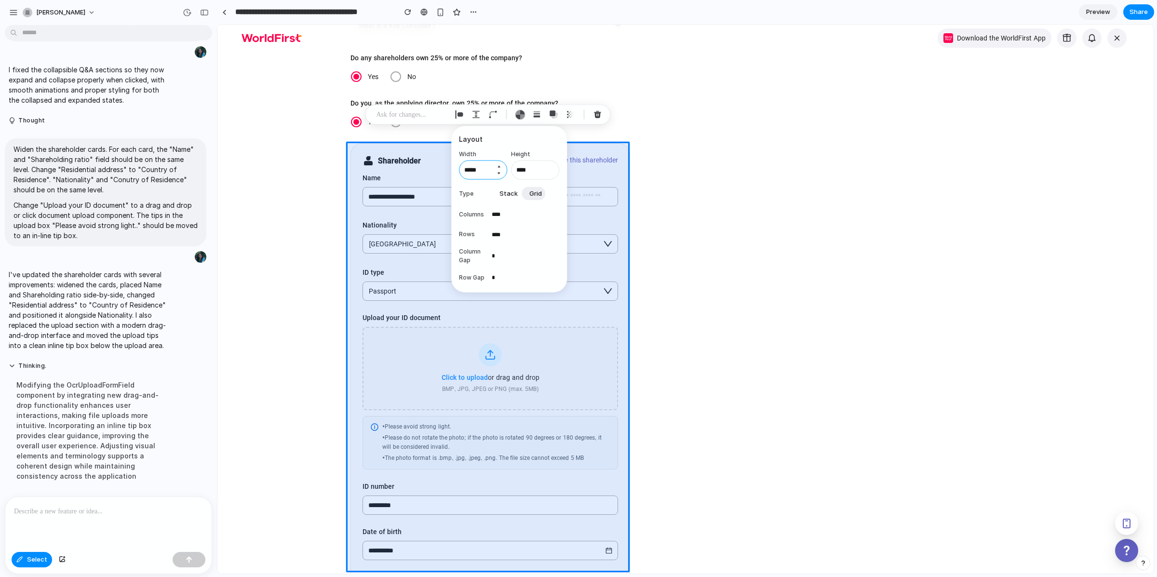
click at [472, 170] on input "*****" at bounding box center [483, 170] width 48 height 19
click at [497, 167] on button "Increment" at bounding box center [499, 167] width 10 height 8
click at [499, 166] on button "Increment" at bounding box center [499, 167] width 10 height 8
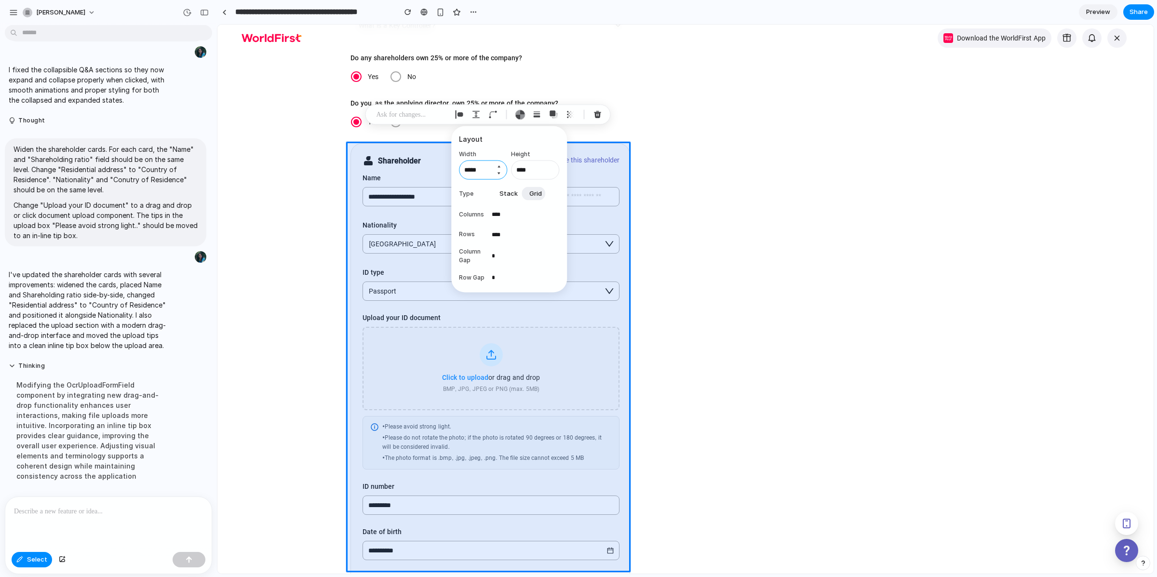
click at [499, 166] on button "Increment" at bounding box center [499, 167] width 10 height 8
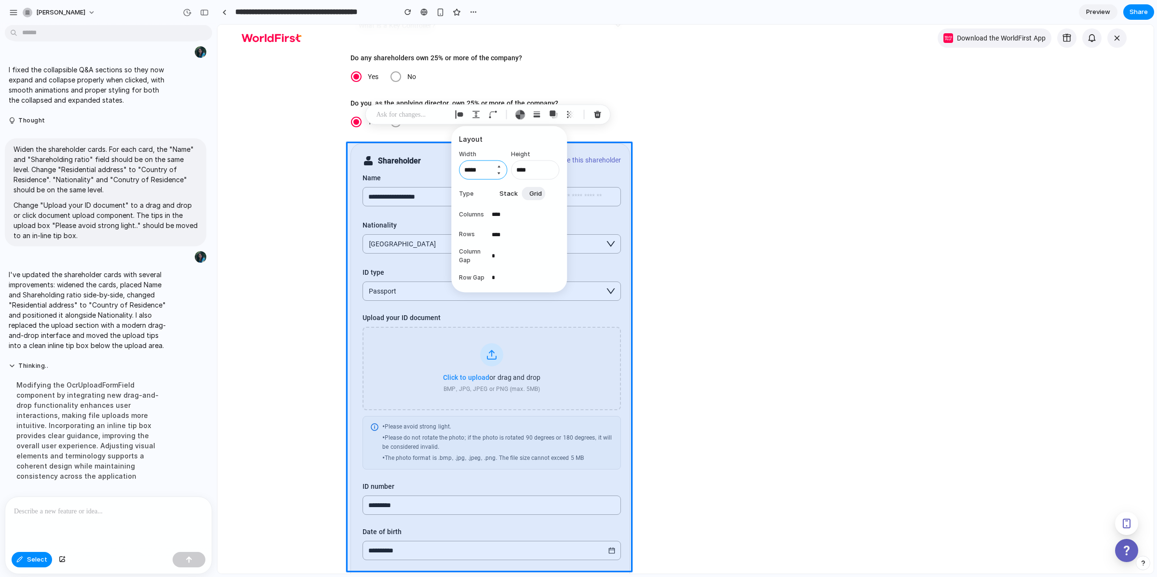
click at [499, 166] on button "Increment" at bounding box center [499, 167] width 10 height 8
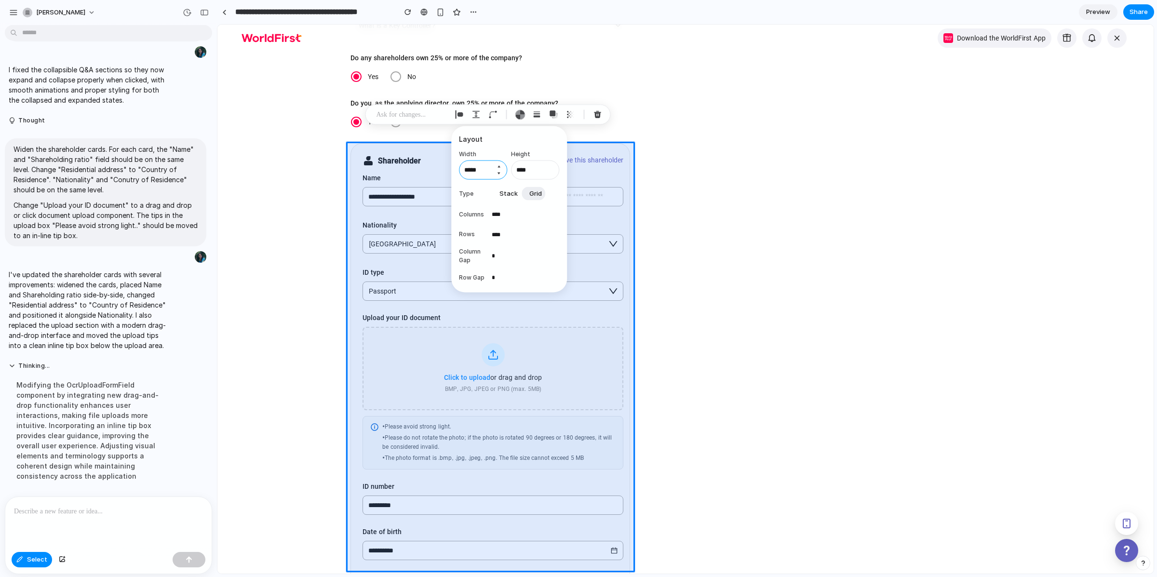
click at [499, 166] on button "Increment" at bounding box center [499, 167] width 10 height 8
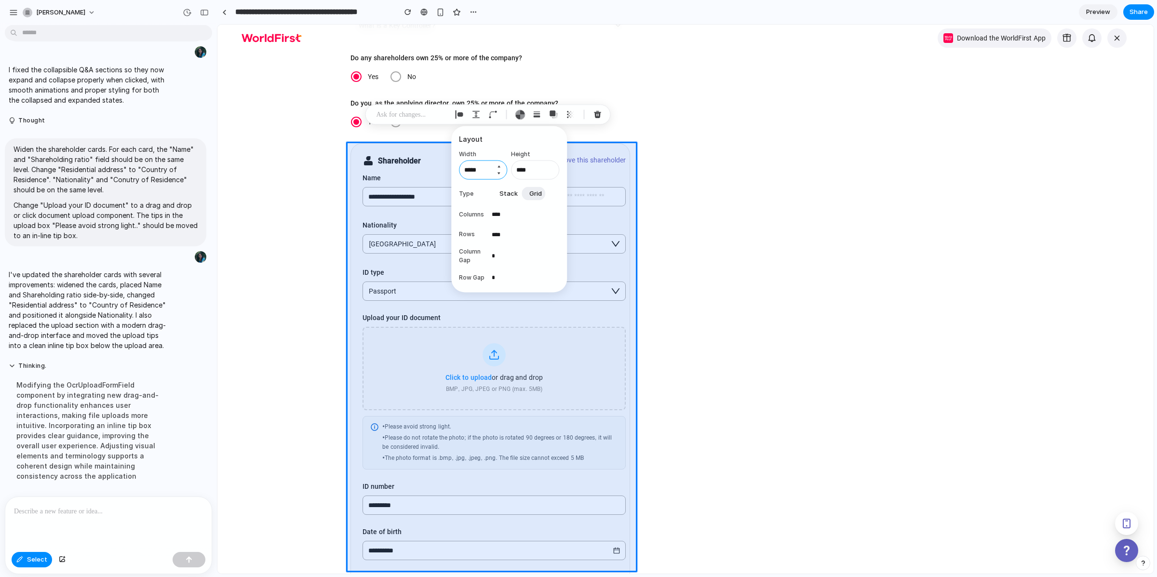
click at [499, 166] on button "Increment" at bounding box center [499, 167] width 10 height 8
click at [464, 169] on input "*****" at bounding box center [483, 170] width 48 height 19
click at [465, 169] on input "*****" at bounding box center [483, 170] width 48 height 19
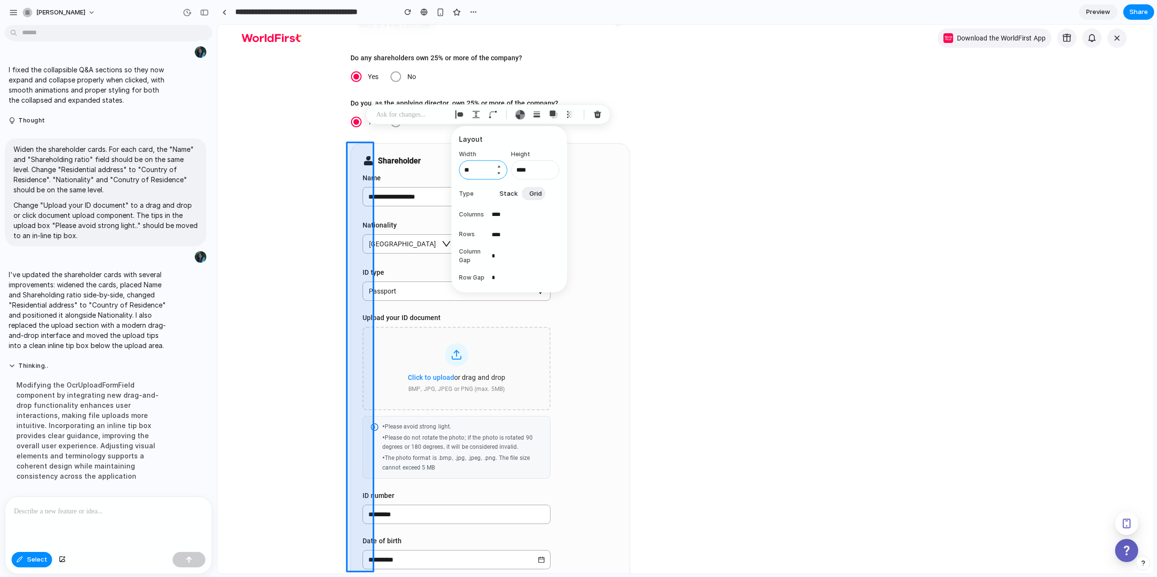
type input "*"
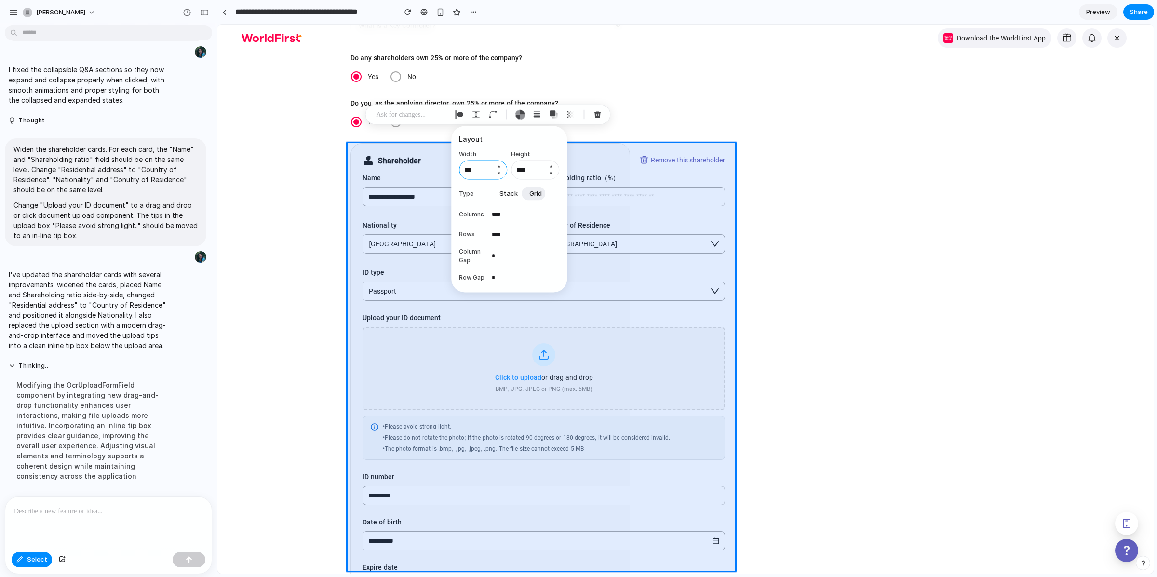
type input "***"
click at [537, 167] on input "****" at bounding box center [535, 170] width 48 height 19
type input "****"
click at [539, 116] on div "button" at bounding box center [537, 114] width 9 height 9
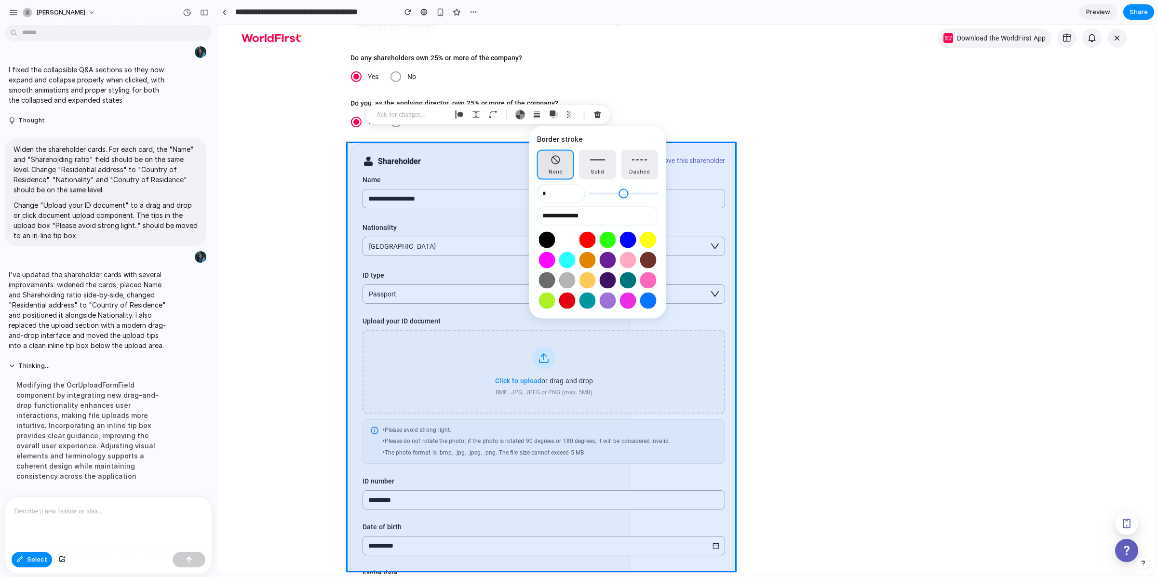
click at [552, 162] on button "None" at bounding box center [555, 165] width 37 height 30
click at [594, 171] on span "Solid" at bounding box center [596, 172] width 13 height 8
type input "*"
click at [594, 171] on span "Solid" at bounding box center [596, 172] width 13 height 8
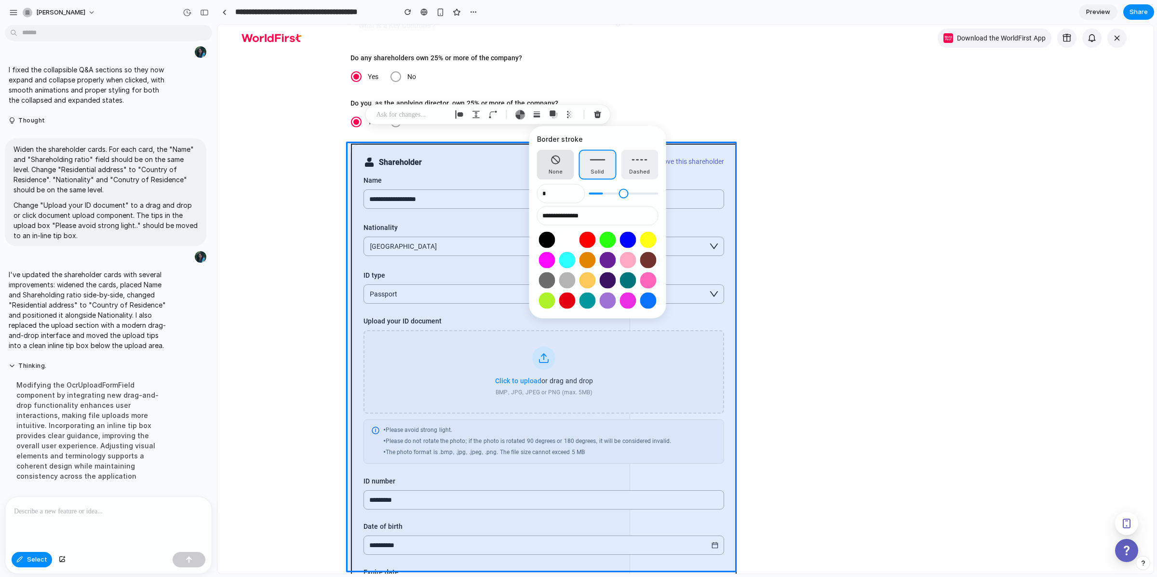
click at [568, 161] on button "None" at bounding box center [555, 165] width 37 height 30
type input "*"
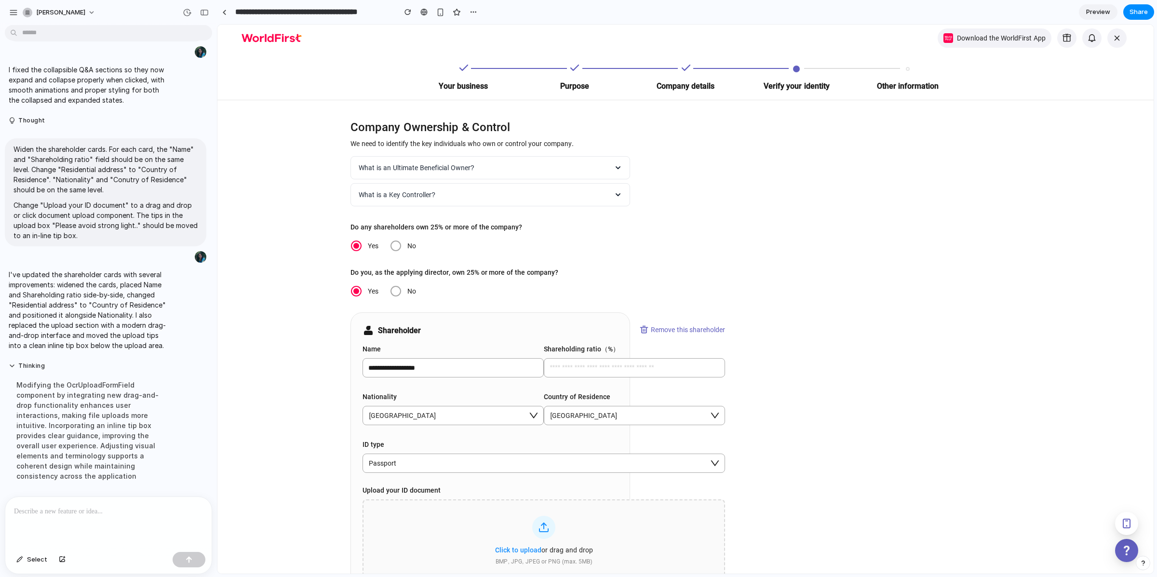
scroll to position [2, 0]
click at [37, 556] on span "Select" at bounding box center [37, 560] width 20 height 10
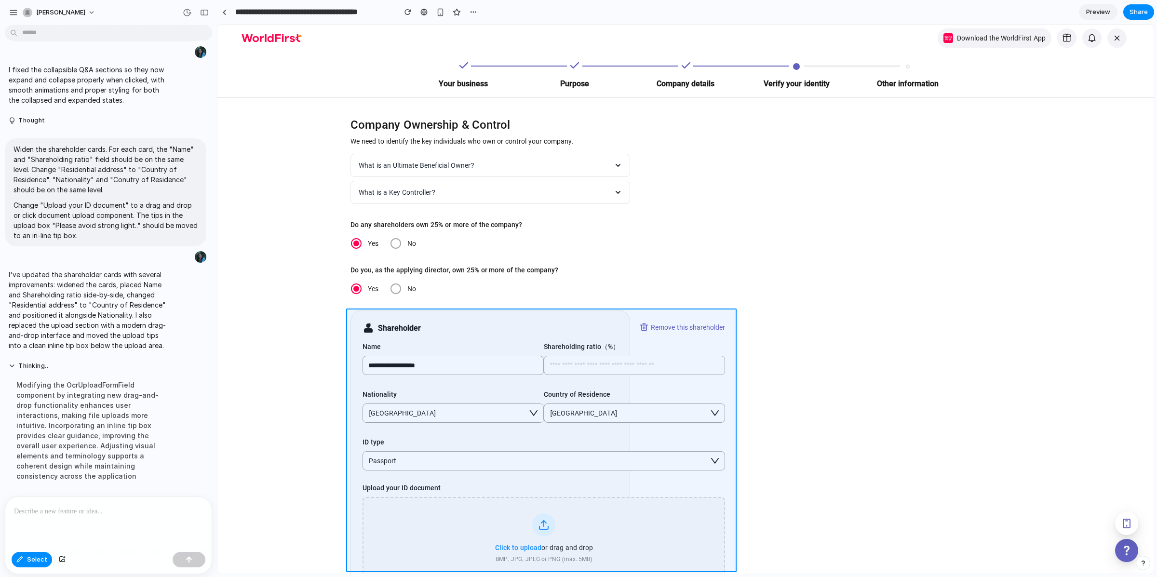
click at [360, 312] on div at bounding box center [685, 299] width 936 height 549
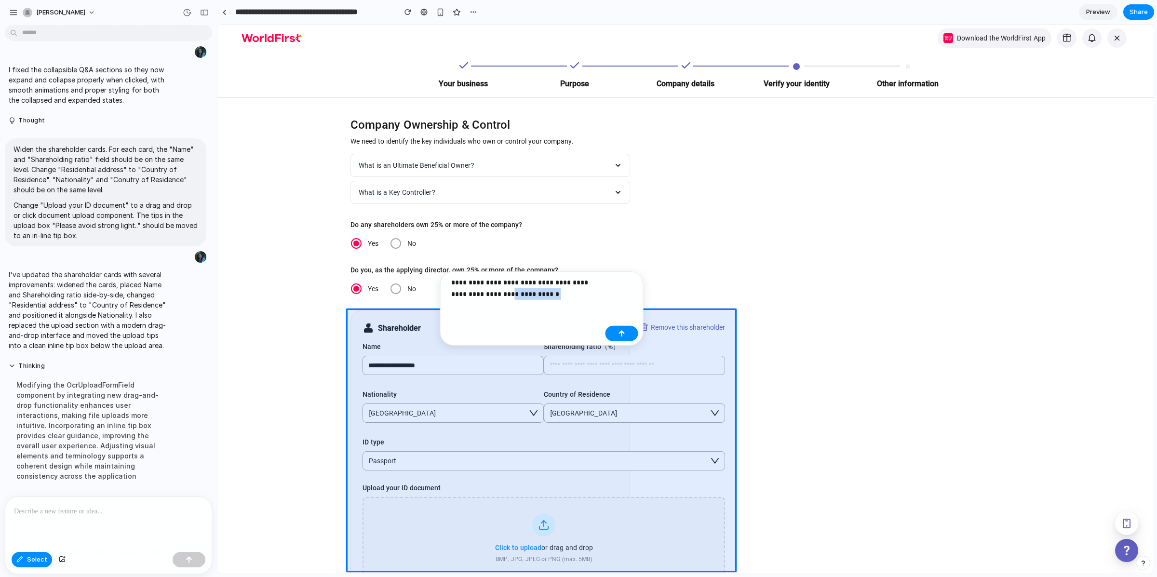
drag, startPoint x: 552, startPoint y: 294, endPoint x: 491, endPoint y: 292, distance: 61.7
click at [491, 292] on p "**********" at bounding box center [526, 288] width 150 height 23
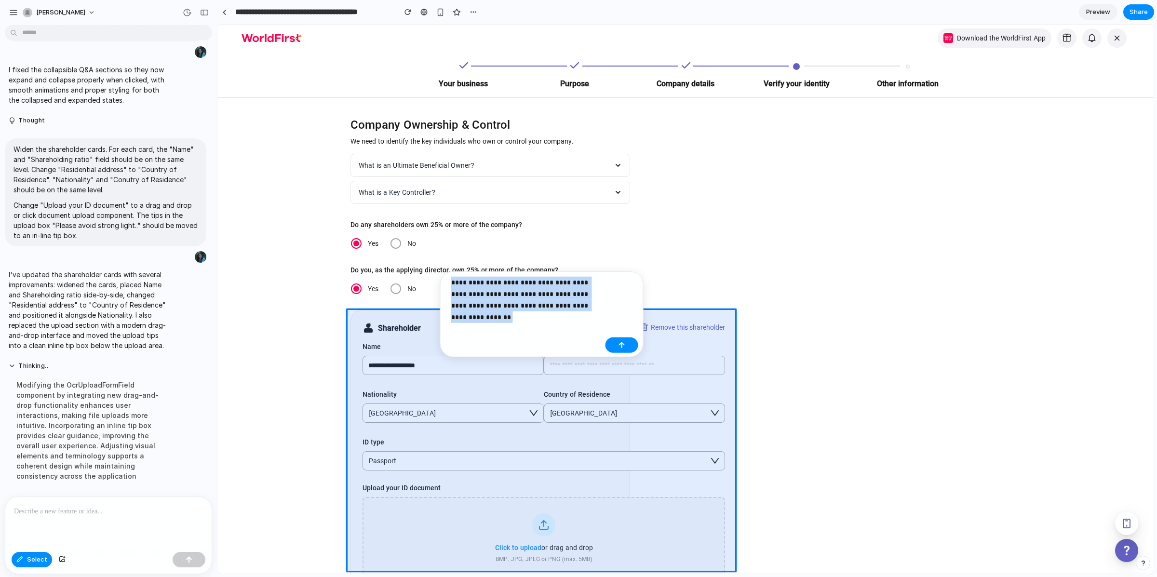
drag, startPoint x: 600, startPoint y: 307, endPoint x: 449, endPoint y: 281, distance: 153.4
click at [449, 281] on div "**********" at bounding box center [523, 297] width 156 height 41
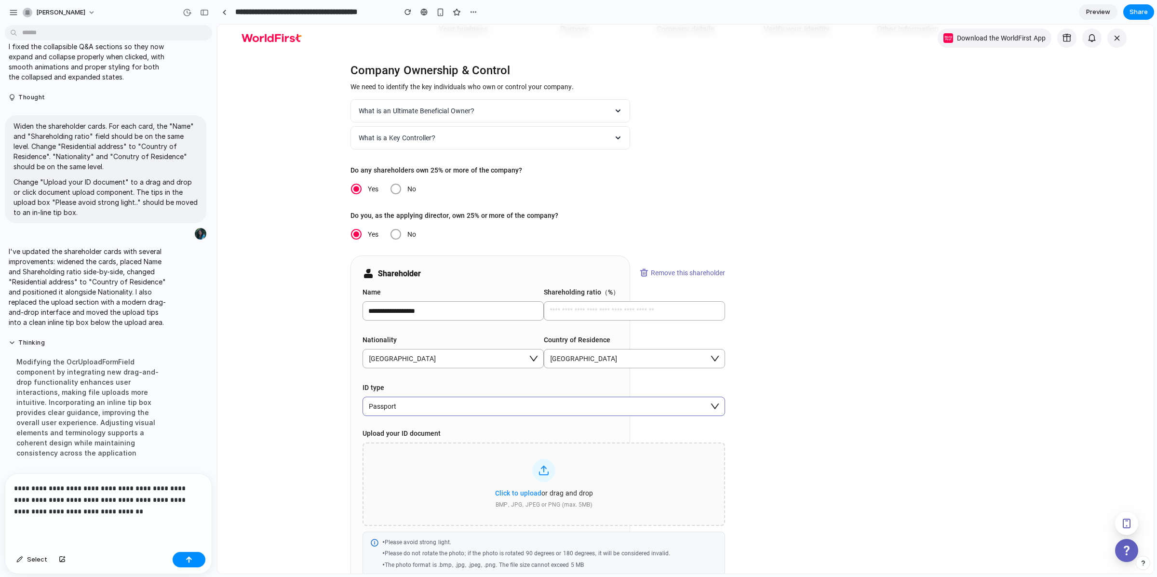
scroll to position [121, 0]
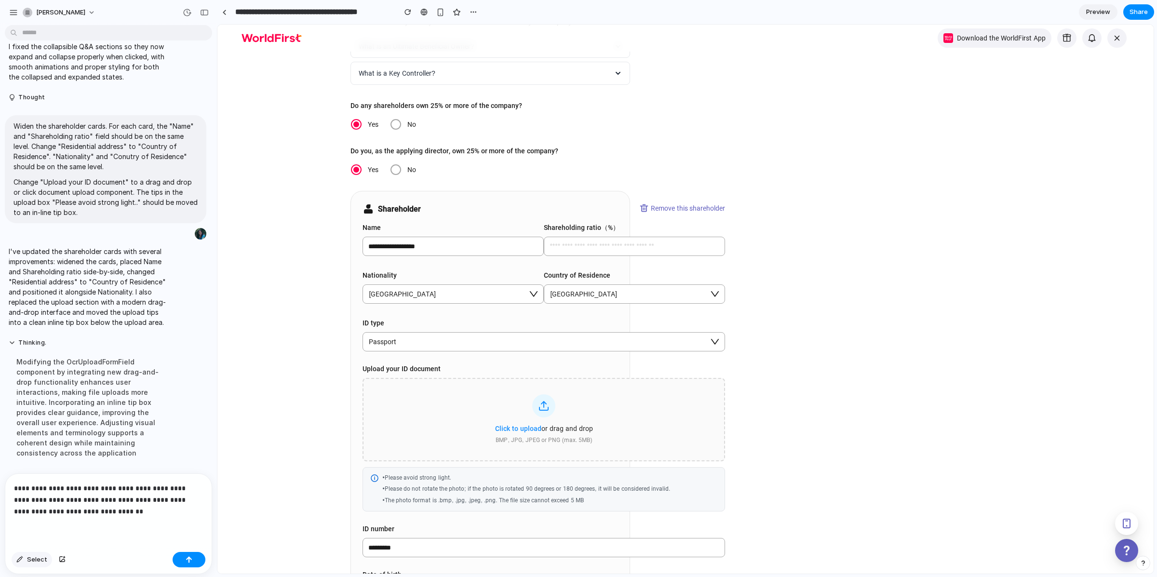
click at [16, 566] on button "Select" at bounding box center [32, 559] width 40 height 15
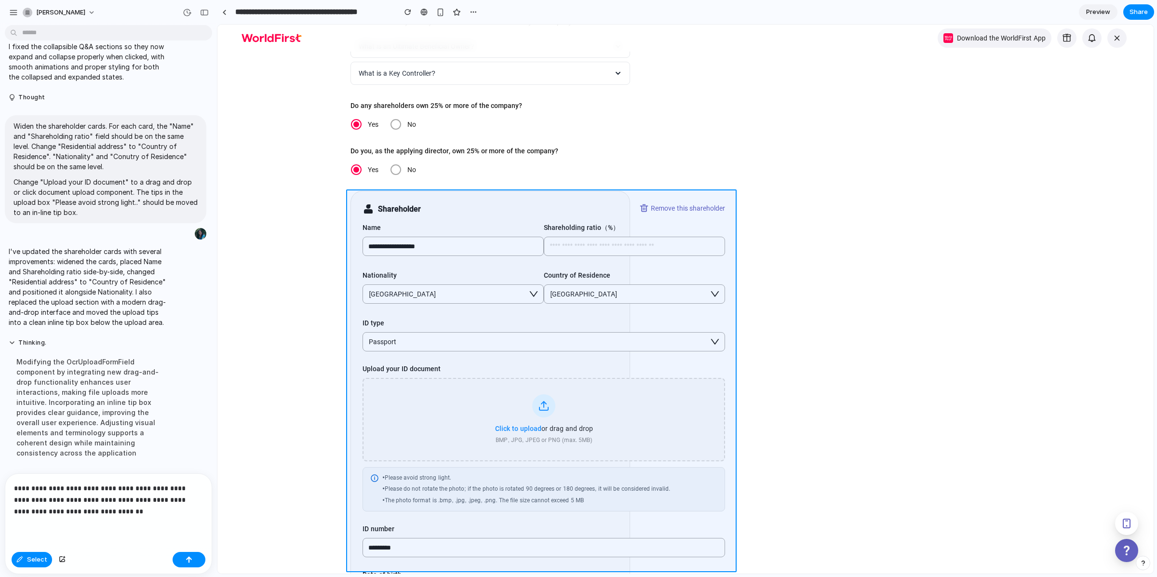
click at [361, 194] on div at bounding box center [685, 299] width 936 height 549
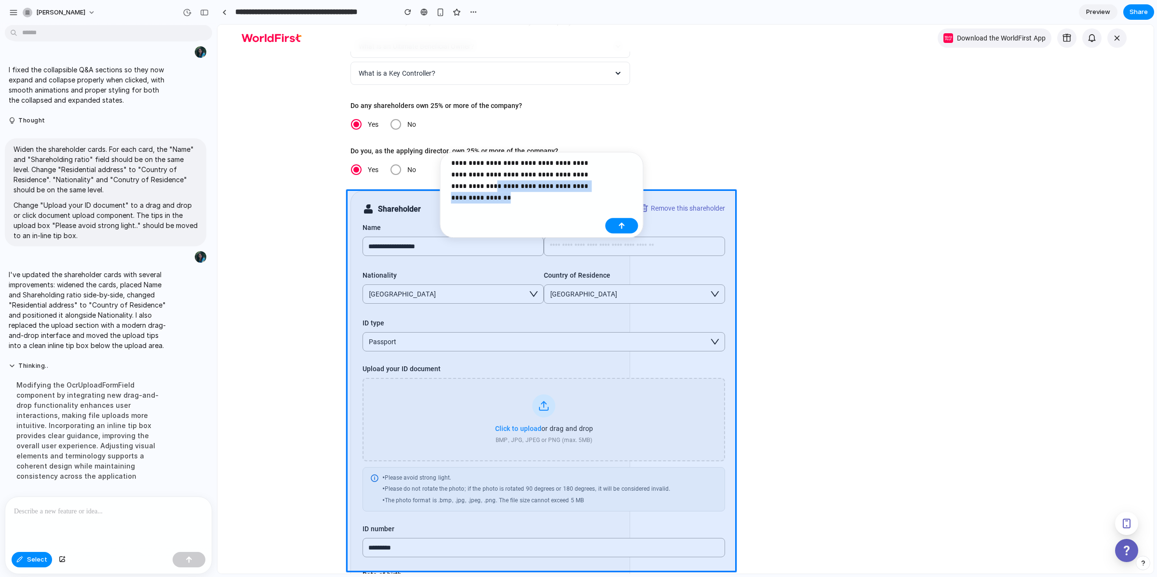
drag, startPoint x: 597, startPoint y: 189, endPoint x: 446, endPoint y: 186, distance: 150.4
click at [446, 186] on div "**********" at bounding box center [523, 177] width 156 height 41
click at [602, 187] on div "**********" at bounding box center [525, 177] width 160 height 41
click at [582, 187] on p "**********" at bounding box center [526, 174] width 150 height 35
click at [592, 186] on p "**********" at bounding box center [526, 174] width 150 height 35
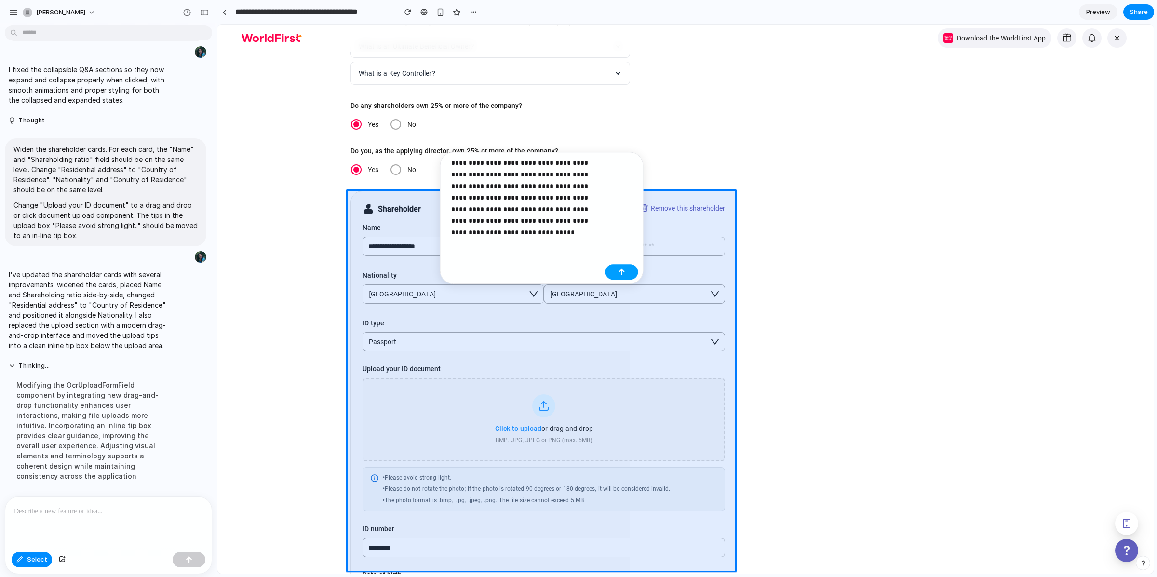
click at [622, 268] on button "button" at bounding box center [621, 271] width 33 height 15
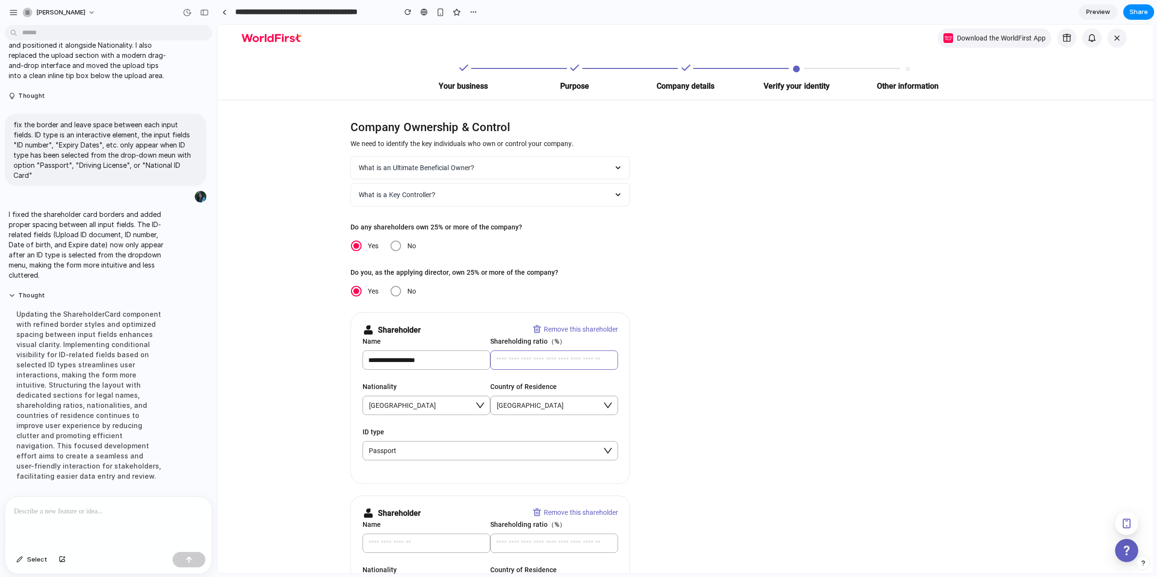
scroll to position [177, 0]
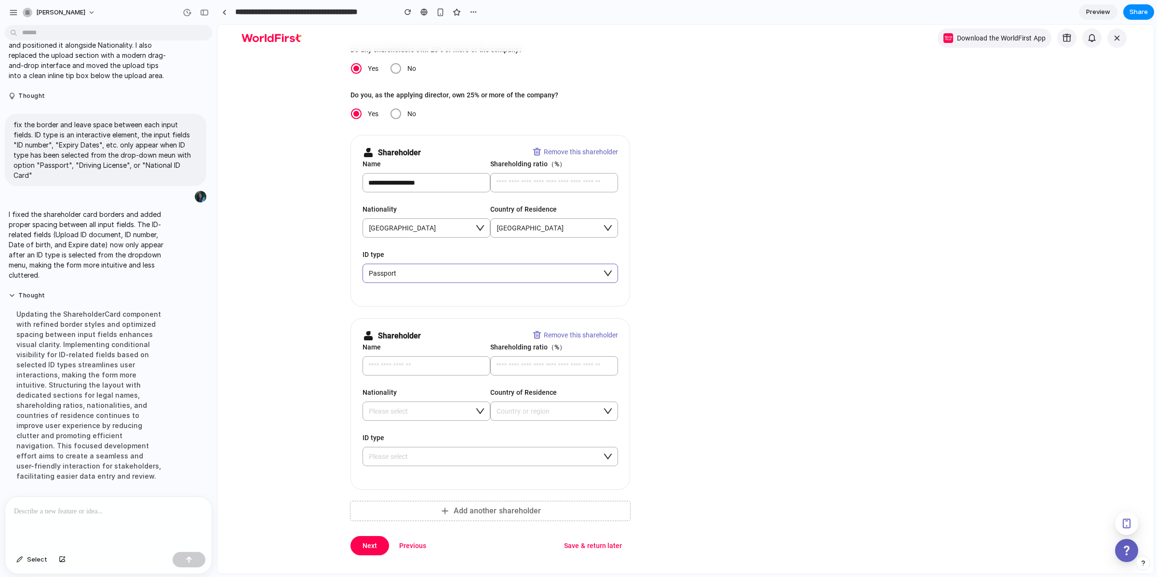
click at [449, 278] on span "Passport" at bounding box center [487, 273] width 237 height 18
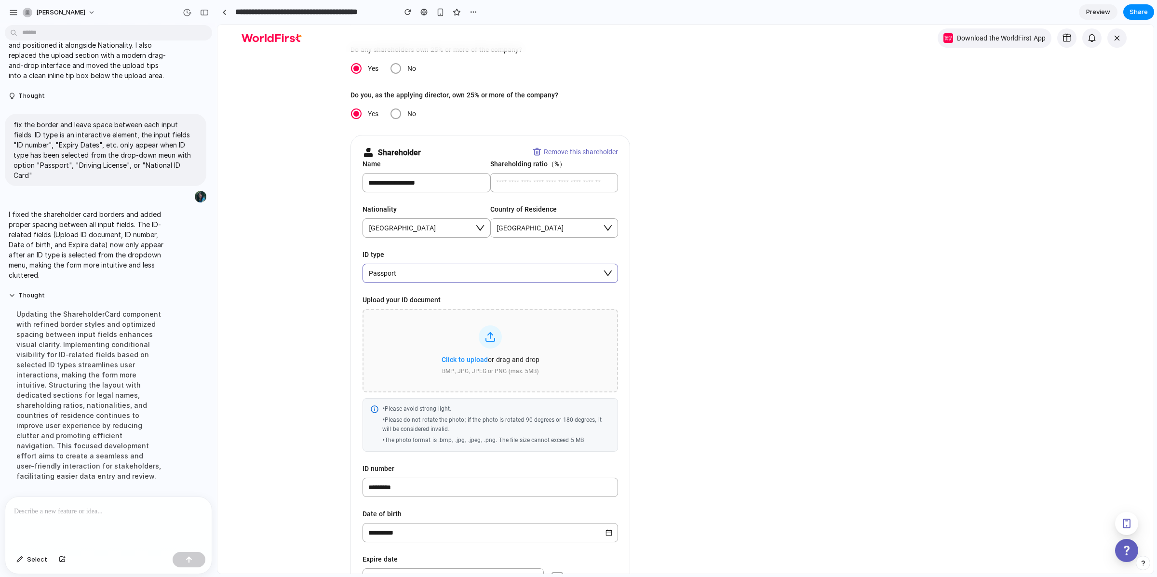
click at [451, 278] on span "Passport" at bounding box center [487, 273] width 237 height 18
click at [602, 272] on span "Passport" at bounding box center [487, 273] width 237 height 18
click at [408, 12] on div "button" at bounding box center [407, 12] width 7 height 7
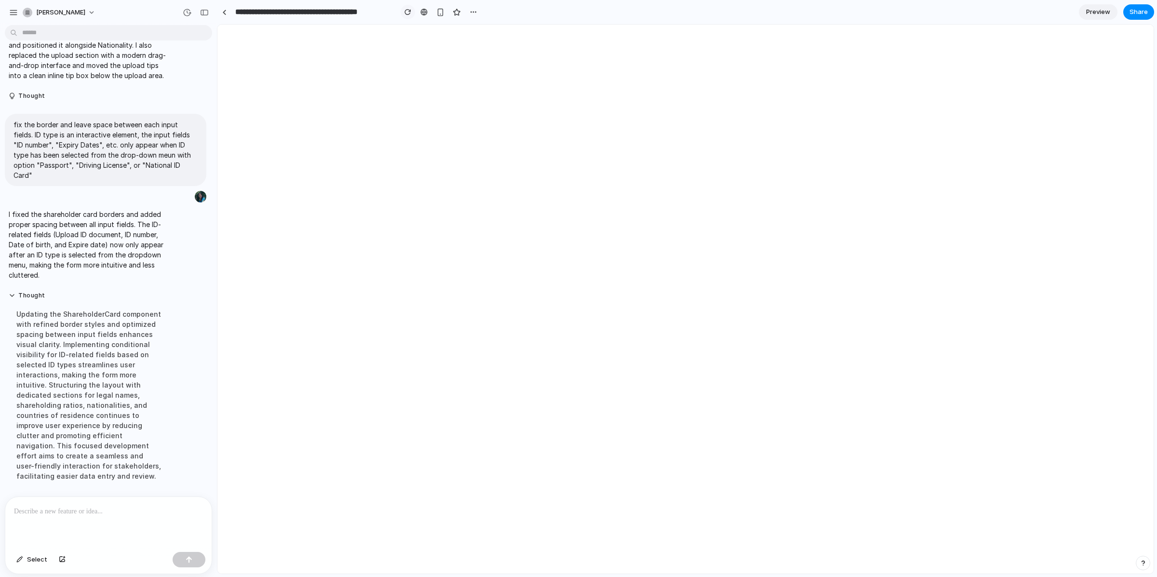
scroll to position [0, 0]
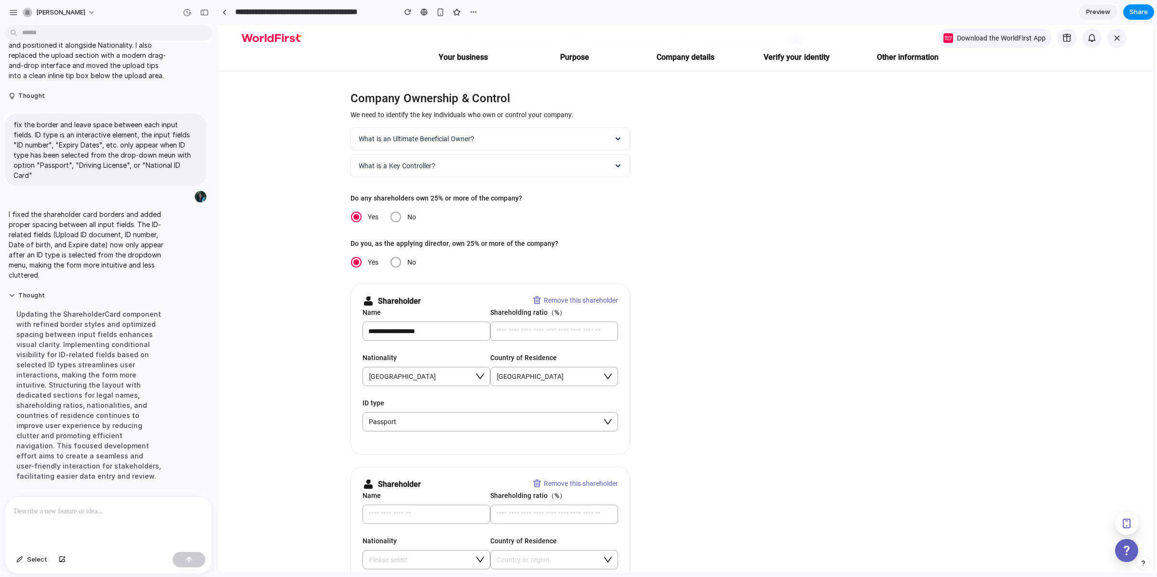
scroll to position [6, 0]
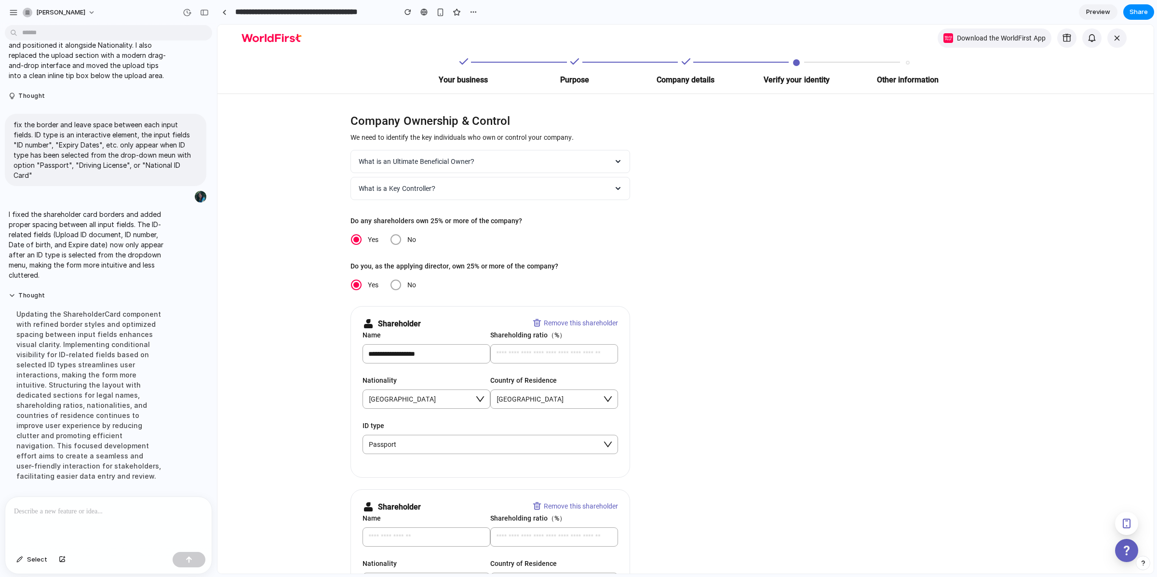
click at [113, 497] on div at bounding box center [108, 522] width 206 height 51
